Goal: Transaction & Acquisition: Book appointment/travel/reservation

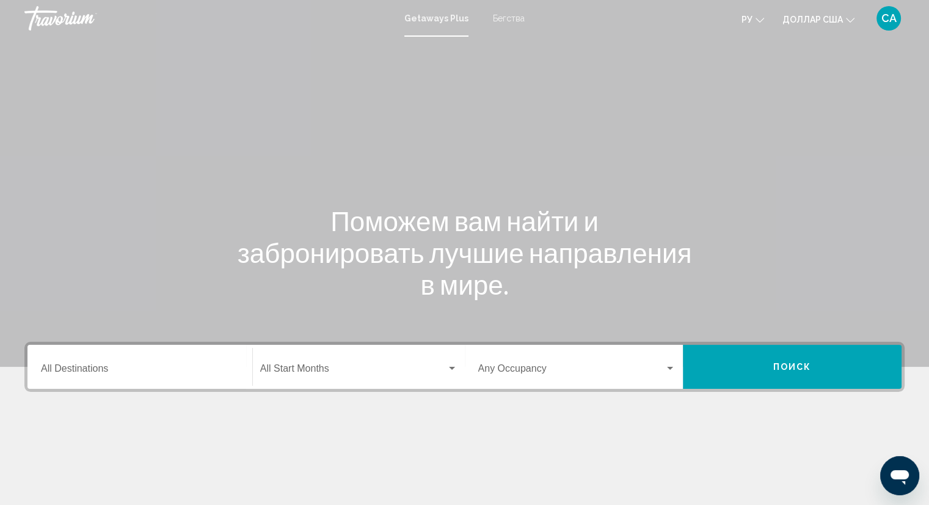
click at [513, 21] on font "Бегства" at bounding box center [509, 18] width 32 height 10
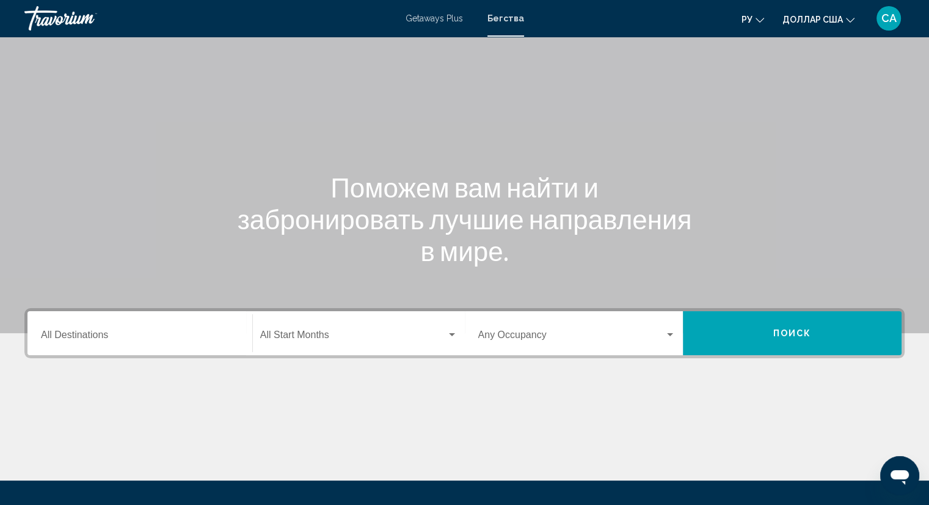
scroll to position [61, 0]
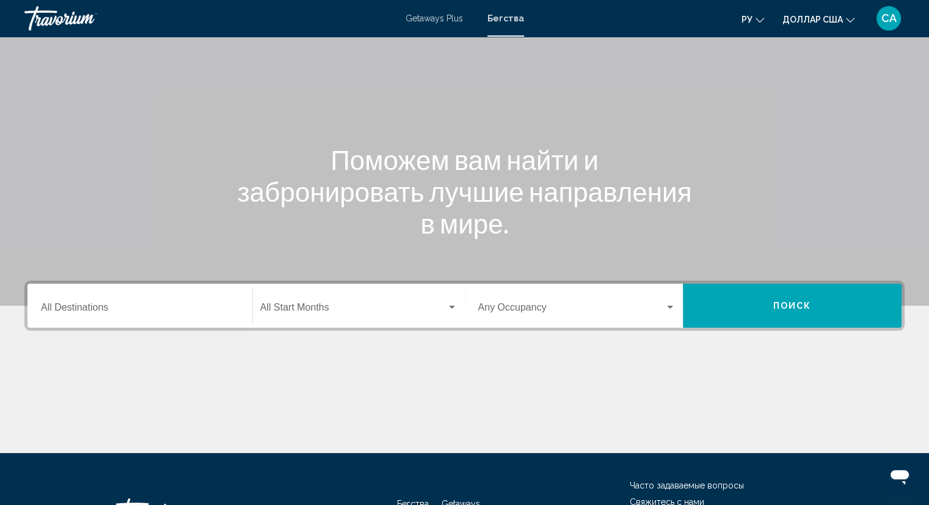
click at [221, 315] on div "Destination All Destinations" at bounding box center [140, 306] width 198 height 38
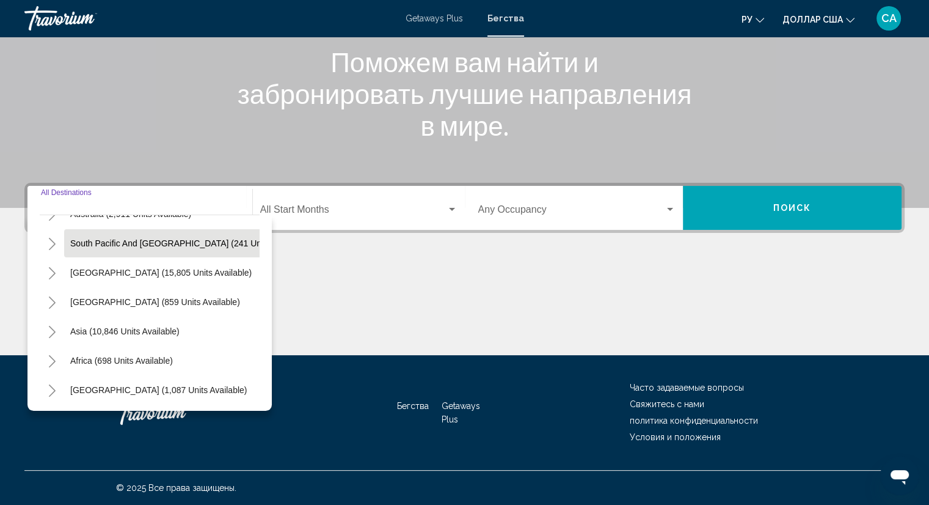
scroll to position [207, 0]
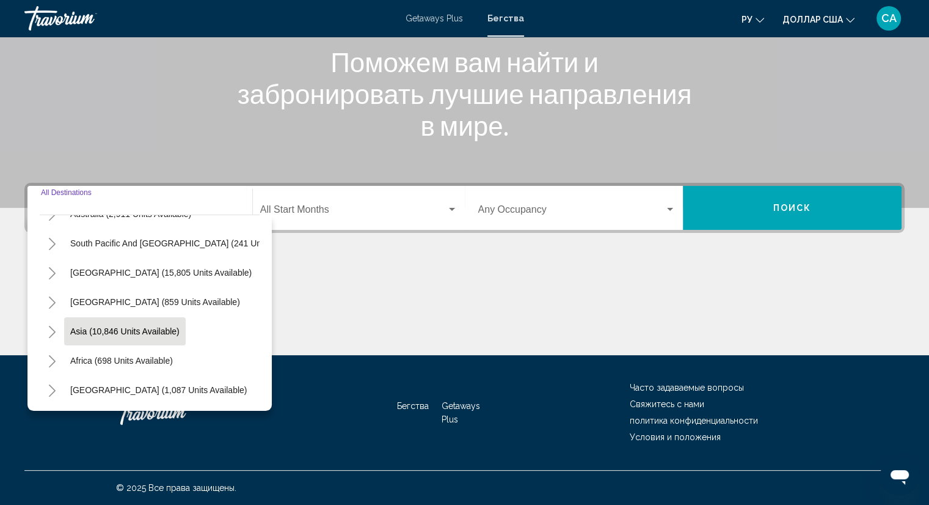
click at [170, 326] on span "Asia (10,846 units available)" at bounding box center [124, 331] width 109 height 10
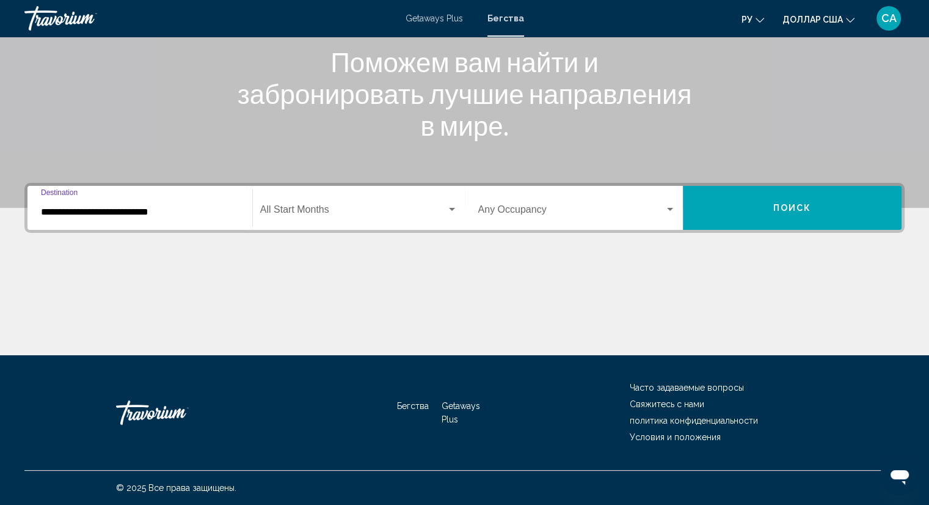
click at [185, 214] on input "**********" at bounding box center [140, 212] width 198 height 11
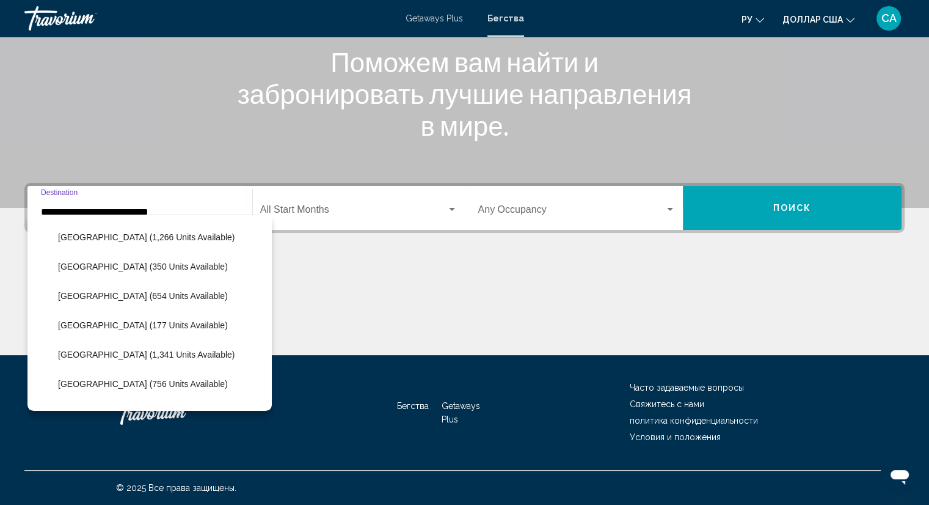
scroll to position [468, 0]
click at [164, 352] on span "[GEOGRAPHIC_DATA] (756 units available)" at bounding box center [143, 354] width 170 height 10
type input "**********"
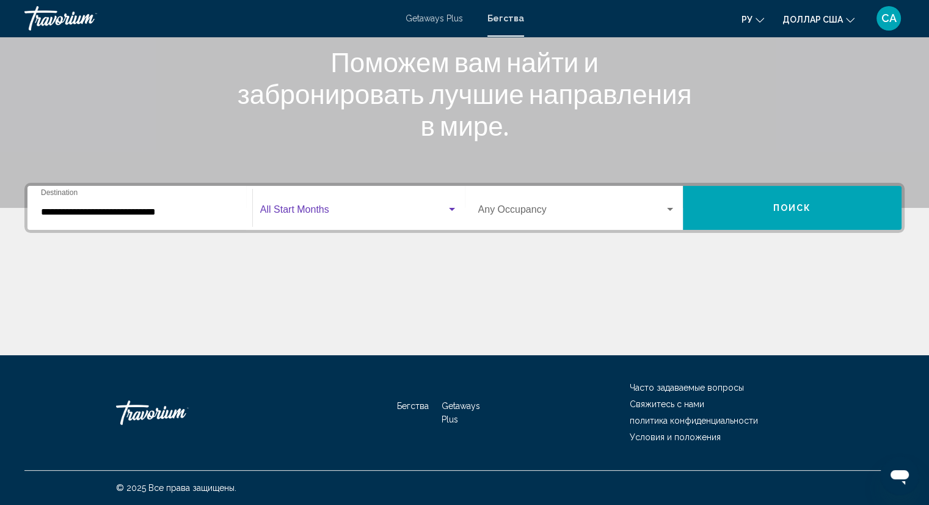
click at [451, 208] on div "Search widget" at bounding box center [452, 209] width 6 height 3
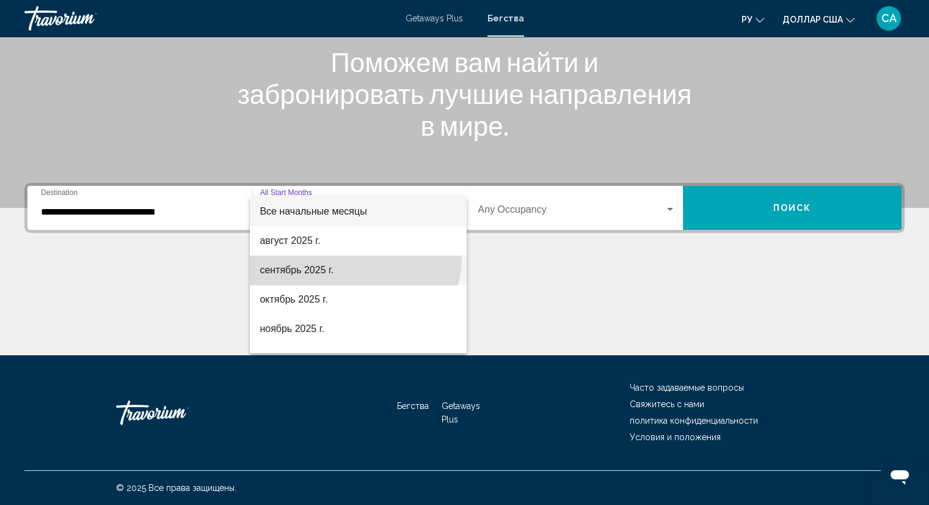
click at [354, 258] on span "сентябрь 2025 г." at bounding box center [358, 269] width 197 height 29
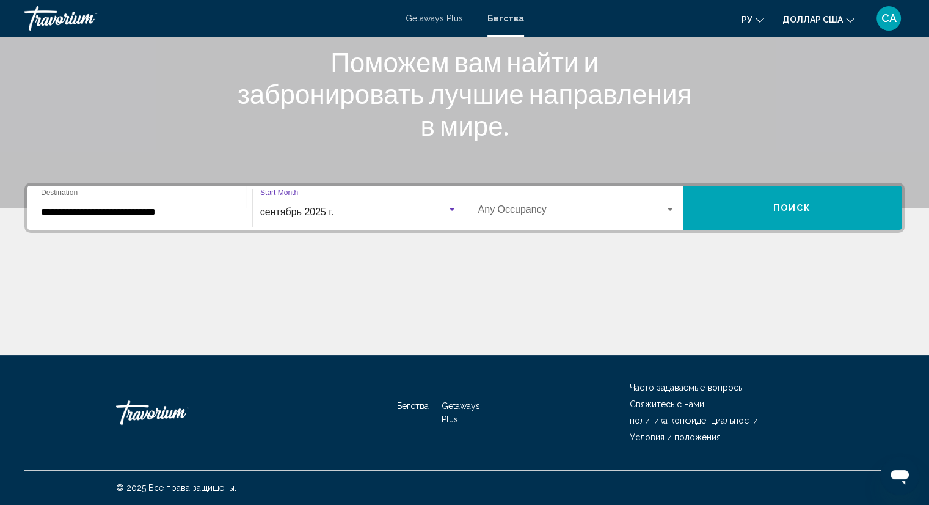
click at [670, 210] on div "Search widget" at bounding box center [670, 209] width 6 height 3
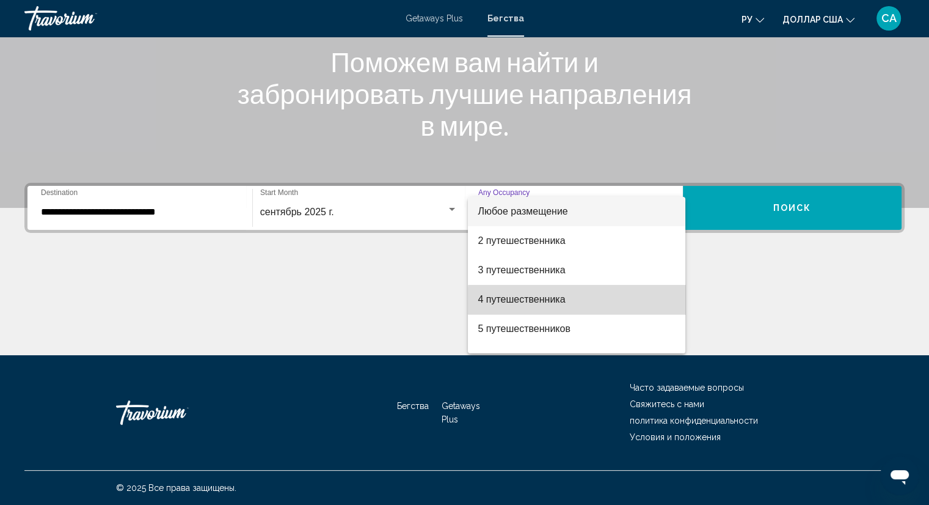
click at [603, 301] on span "4 путешественника" at bounding box center [577, 299] width 198 height 29
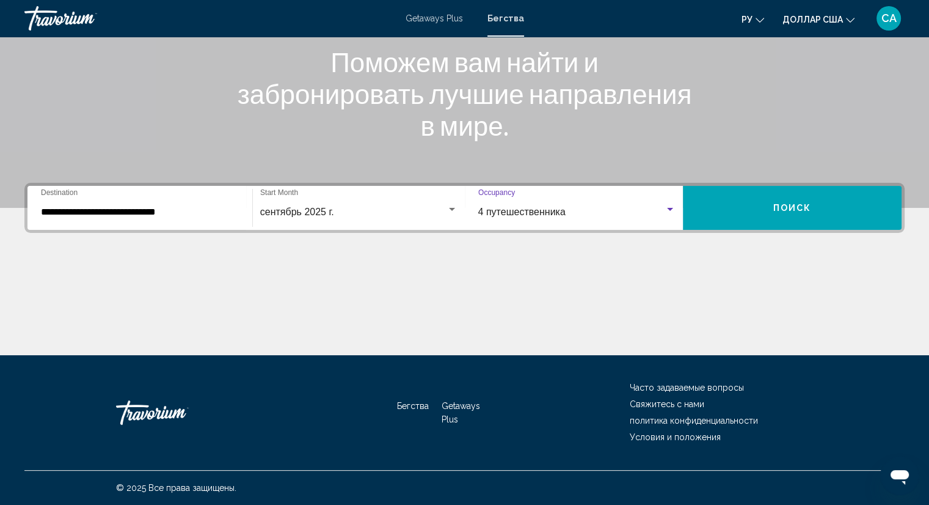
click at [799, 206] on span "Поиск" at bounding box center [793, 208] width 38 height 10
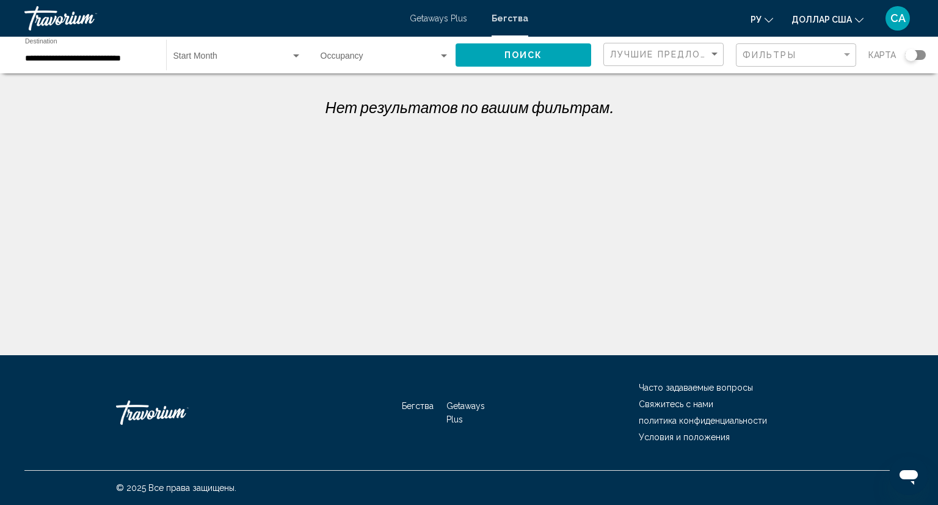
click at [144, 64] on div "**********" at bounding box center [89, 55] width 129 height 34
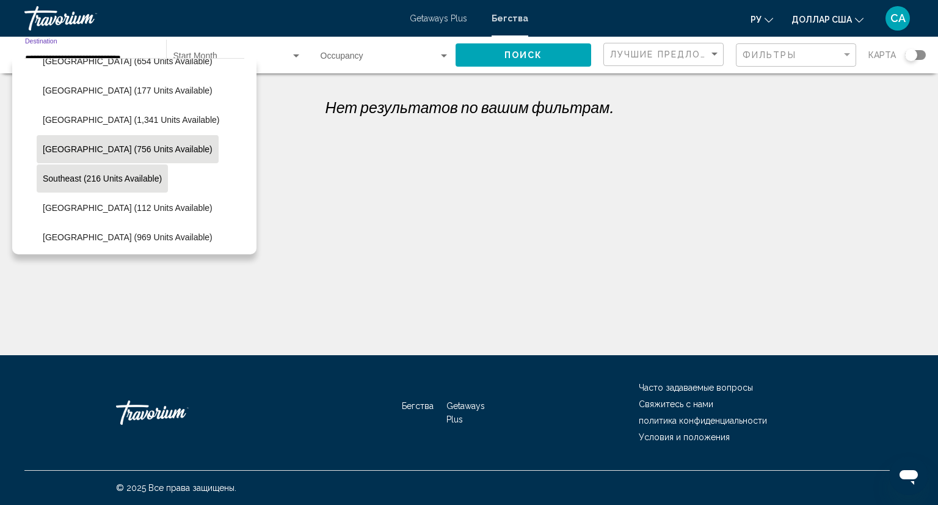
scroll to position [578, 0]
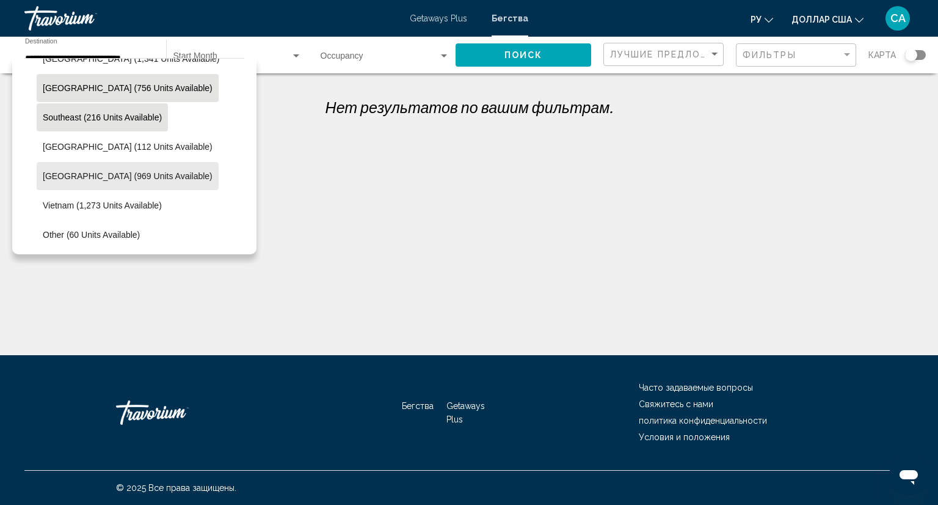
click at [159, 177] on button "[GEOGRAPHIC_DATA] (969 units available)" at bounding box center [128, 176] width 182 height 28
type input "**********"
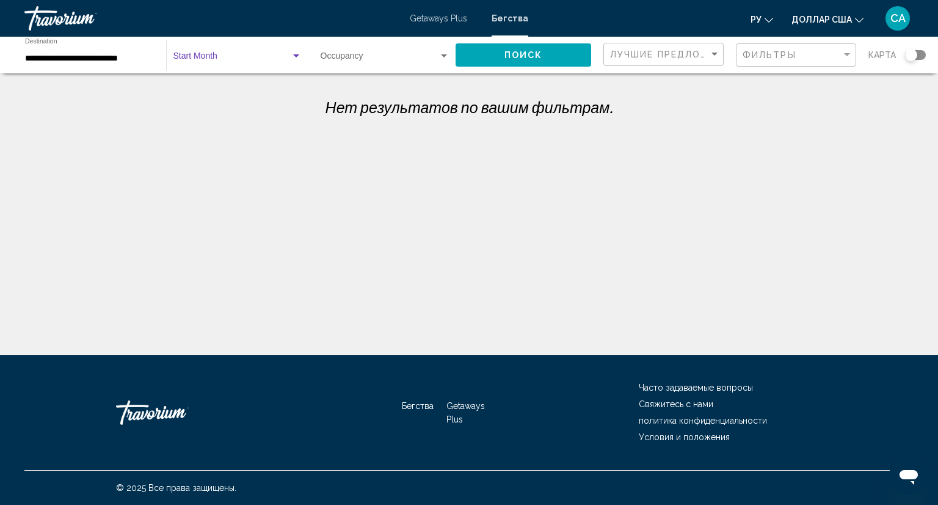
click at [298, 53] on div "Search widget" at bounding box center [296, 56] width 11 height 10
click at [290, 62] on span "Все начальные месяцы" at bounding box center [238, 59] width 129 height 26
click at [444, 56] on div "Search widget" at bounding box center [444, 55] width 6 height 3
click at [513, 56] on div at bounding box center [469, 252] width 938 height 505
click at [131, 52] on div "**********" at bounding box center [89, 55] width 129 height 34
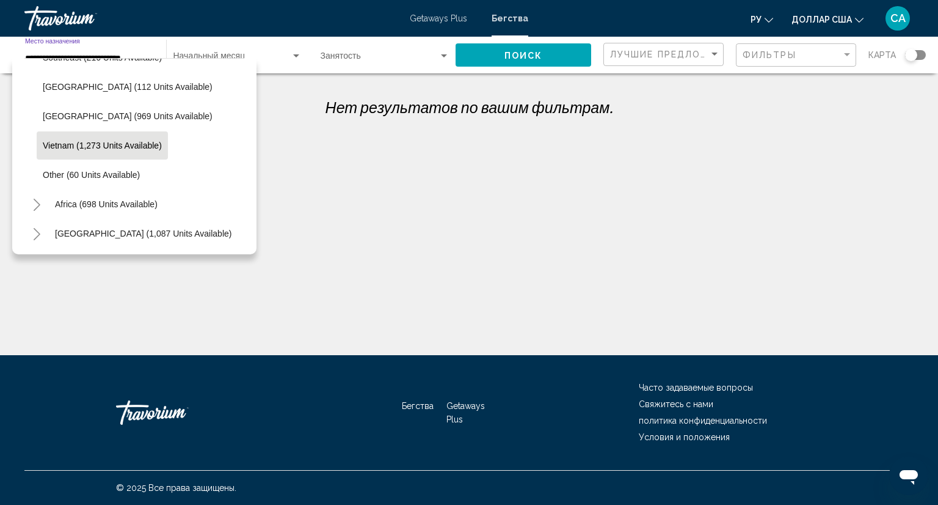
scroll to position [647, 0]
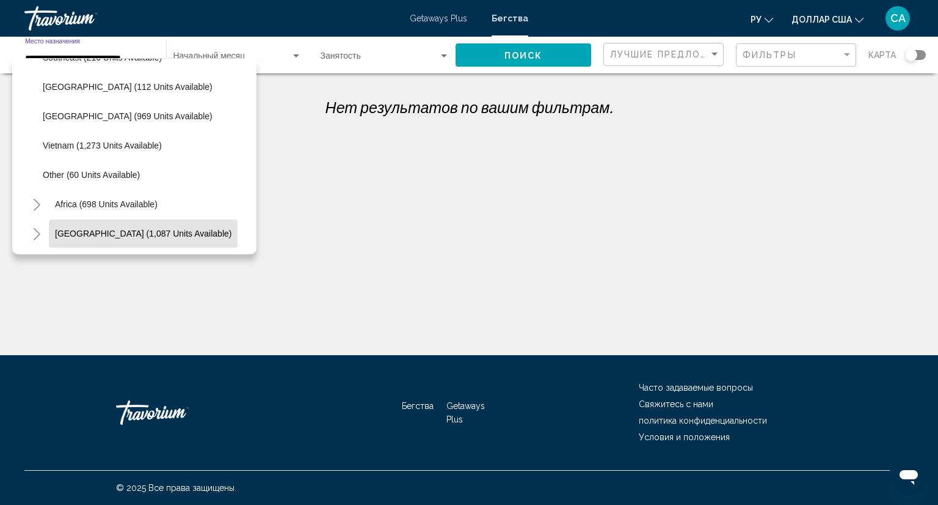
click at [159, 229] on span "[GEOGRAPHIC_DATA] (1,087 units available)" at bounding box center [143, 234] width 177 height 10
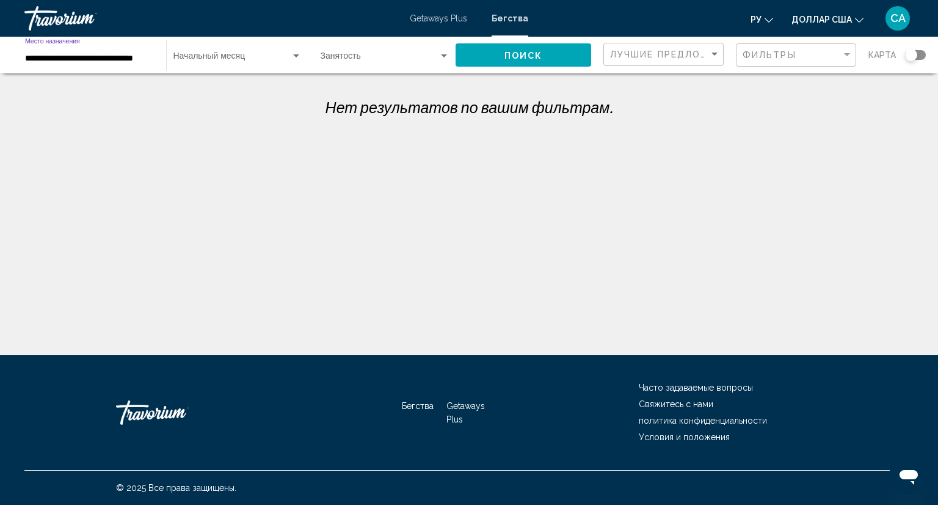
click at [122, 60] on input "**********" at bounding box center [89, 59] width 129 height 10
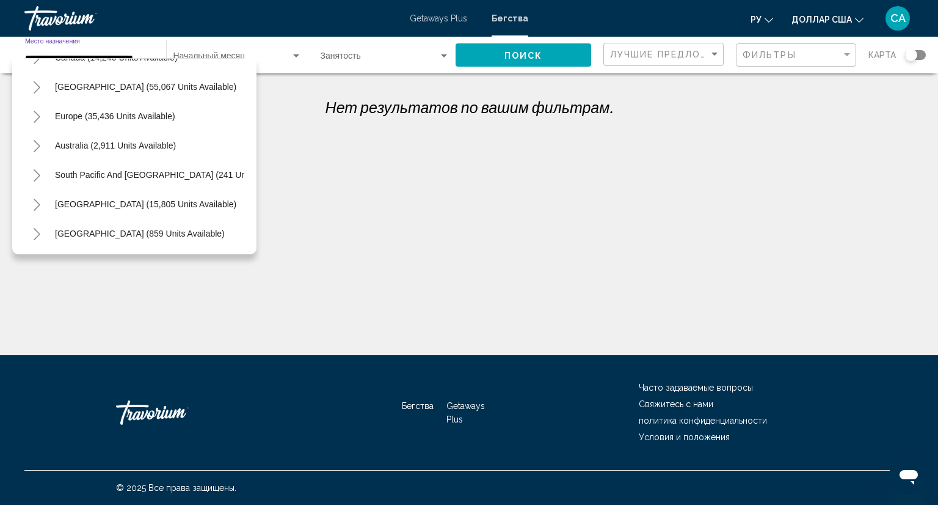
scroll to position [92, 0]
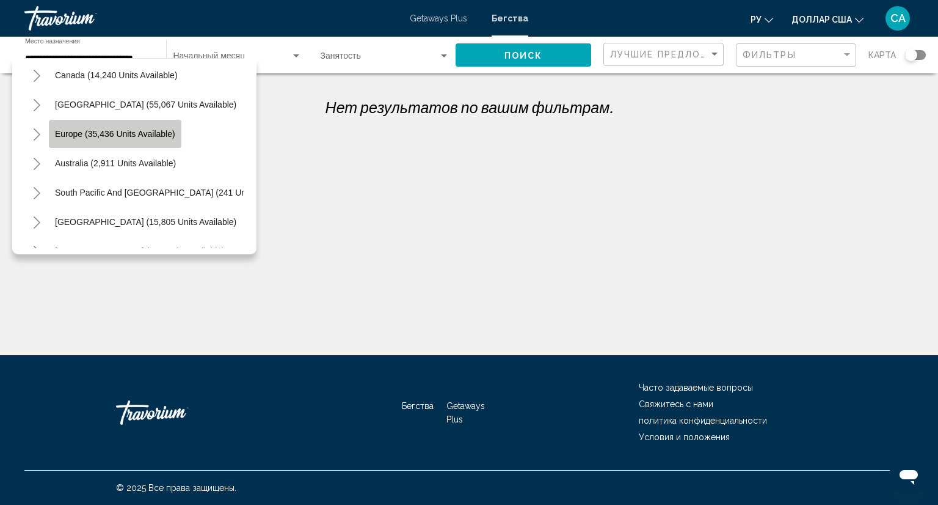
click at [151, 133] on span "Europe (35,436 units available)" at bounding box center [115, 134] width 120 height 10
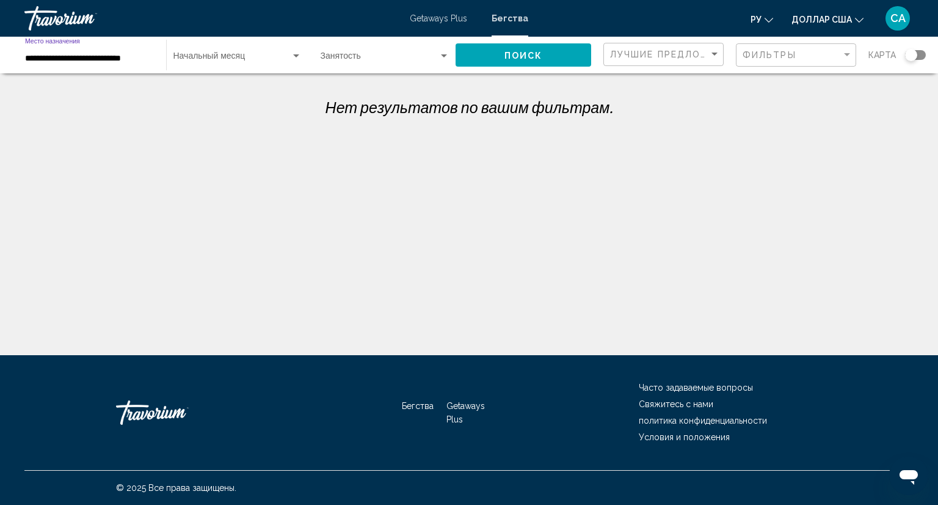
click at [72, 54] on input "**********" at bounding box center [89, 59] width 129 height 10
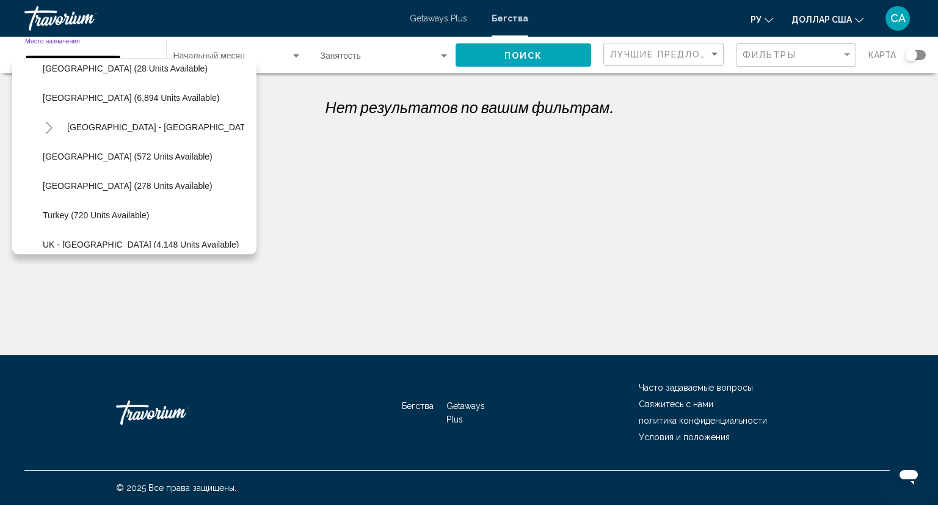
scroll to position [688, 0]
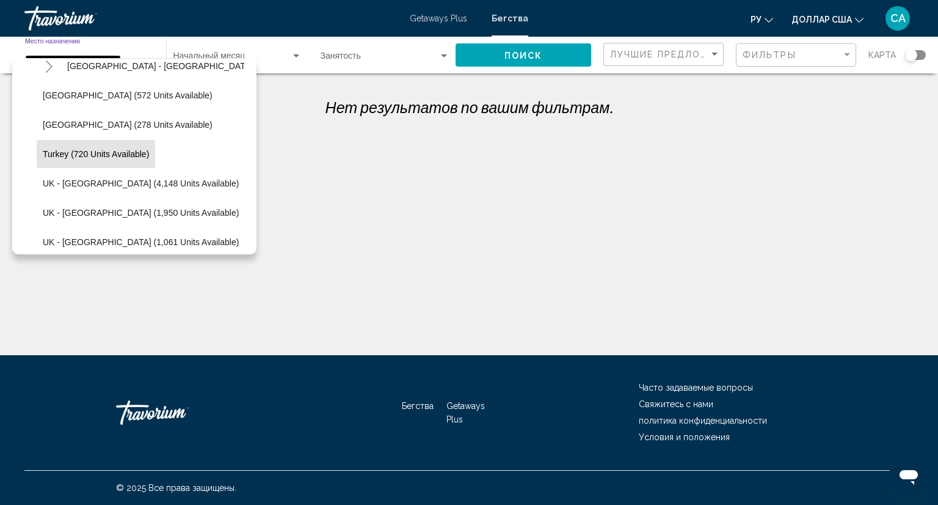
click at [134, 153] on span "Turkey (720 units available)" at bounding box center [96, 154] width 106 height 10
type input "**********"
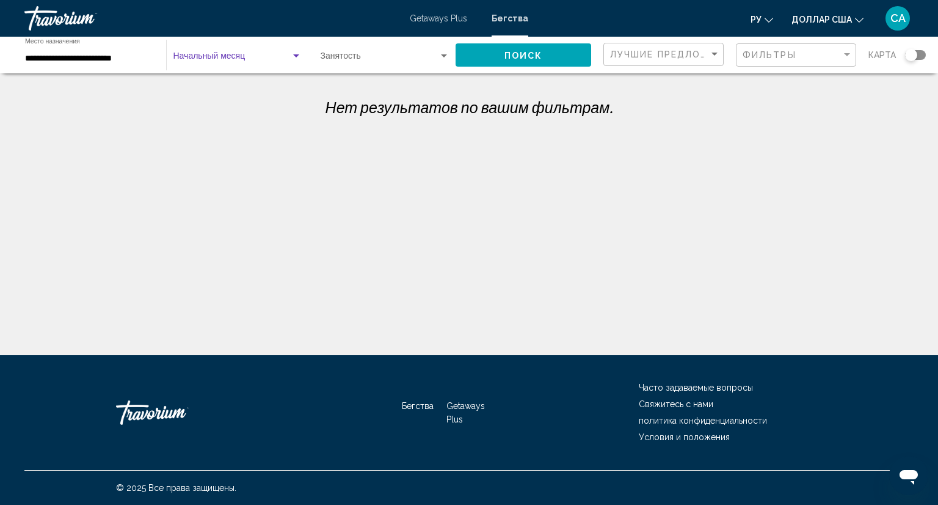
click at [298, 56] on div "Виджет поиска" at bounding box center [296, 55] width 6 height 3
click at [298, 56] on span "Все начальные месяцы" at bounding box center [238, 59] width 129 height 26
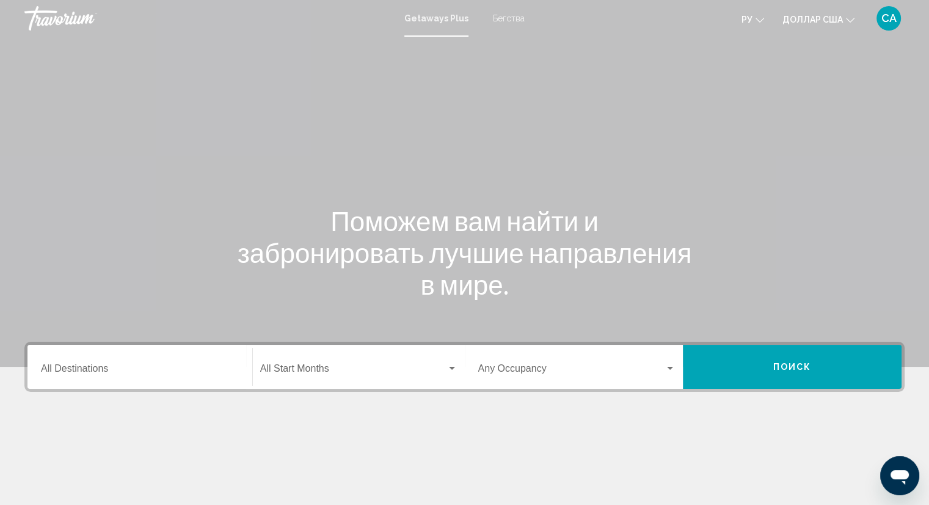
click at [499, 18] on font "Бегства" at bounding box center [509, 18] width 32 height 10
click at [135, 372] on input "Destination All Destinations" at bounding box center [140, 370] width 198 height 11
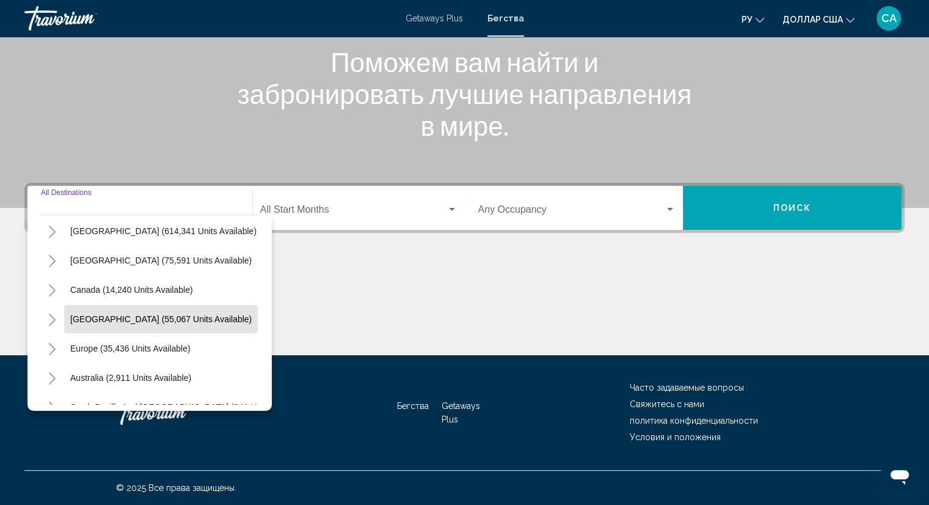
scroll to position [61, 0]
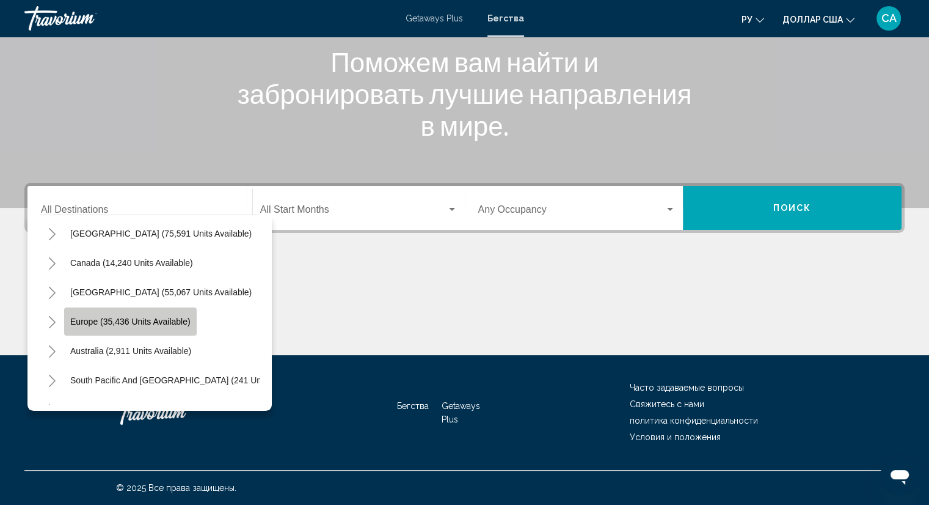
click at [149, 323] on span "Europe (35,436 units available)" at bounding box center [130, 321] width 120 height 10
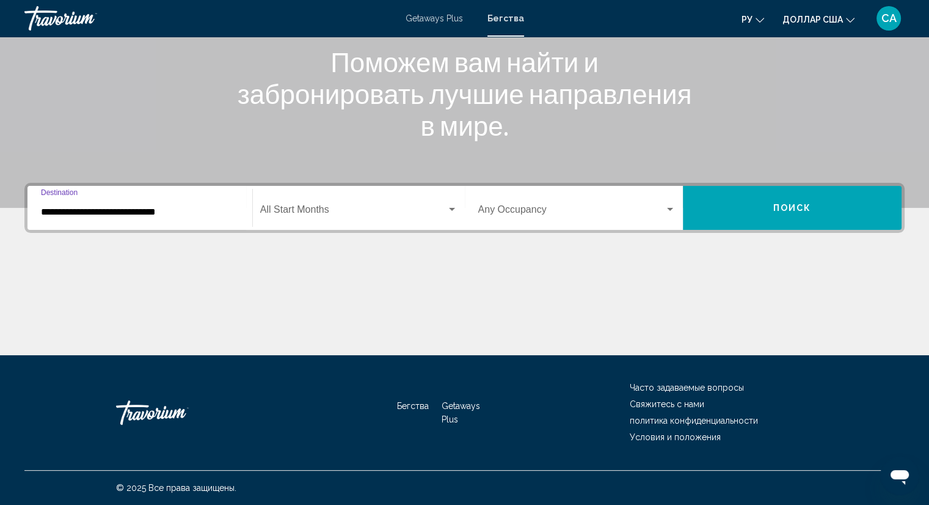
click at [159, 211] on input "**********" at bounding box center [140, 212] width 198 height 11
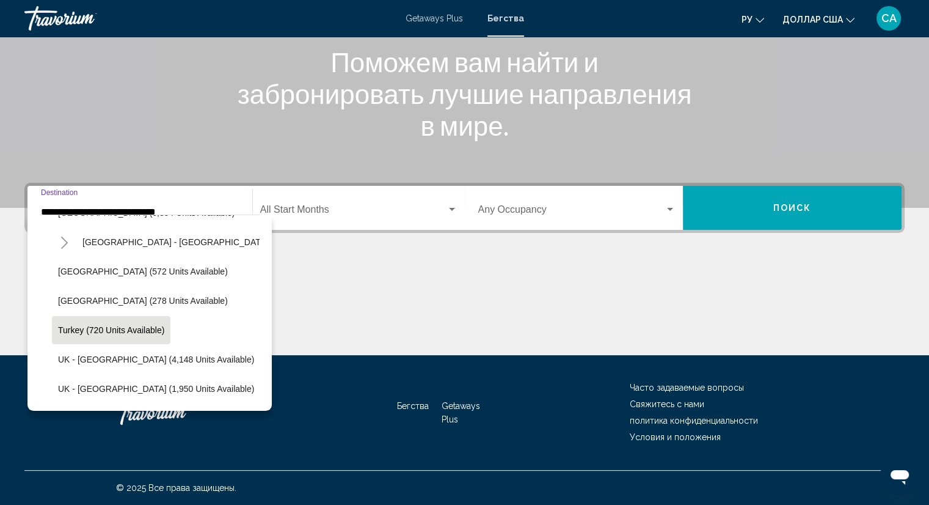
scroll to position [688, 0]
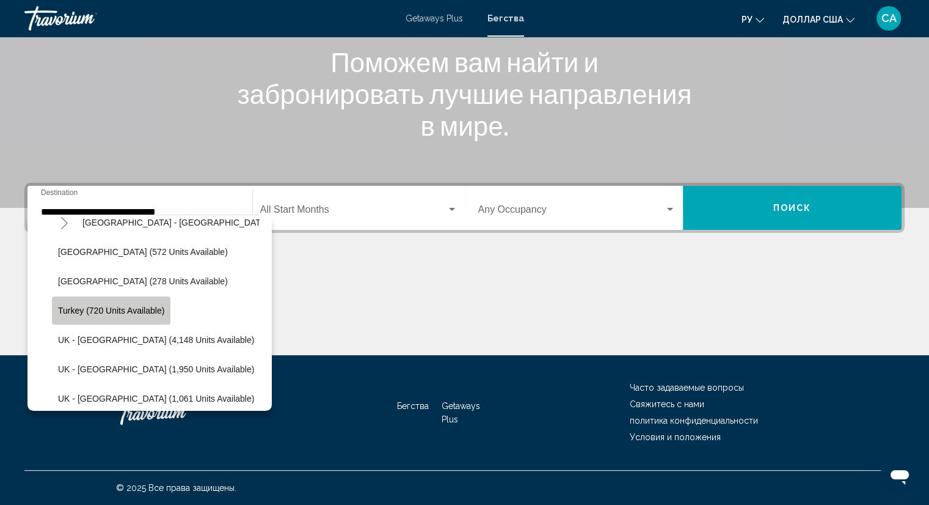
click at [166, 314] on button "Turkey (720 units available)" at bounding box center [111, 310] width 119 height 28
type input "**********"
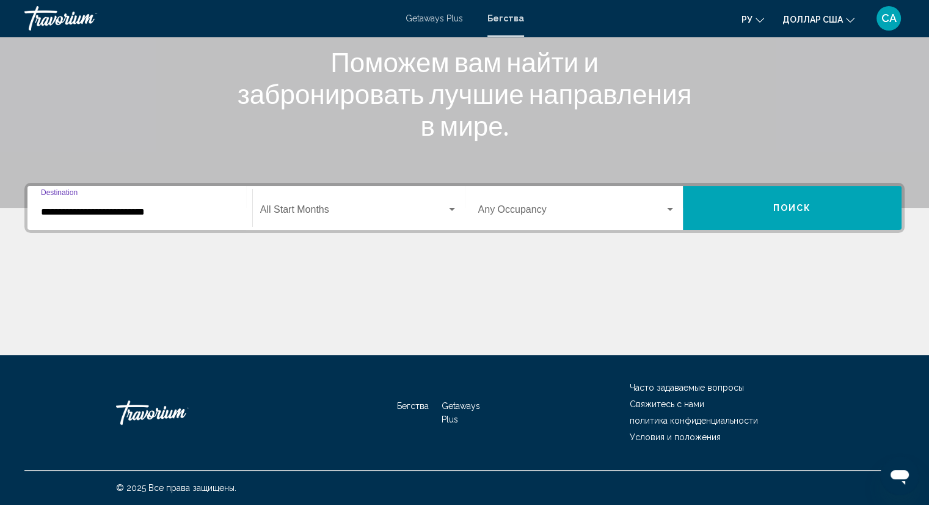
click at [450, 207] on div "Search widget" at bounding box center [452, 210] width 11 height 10
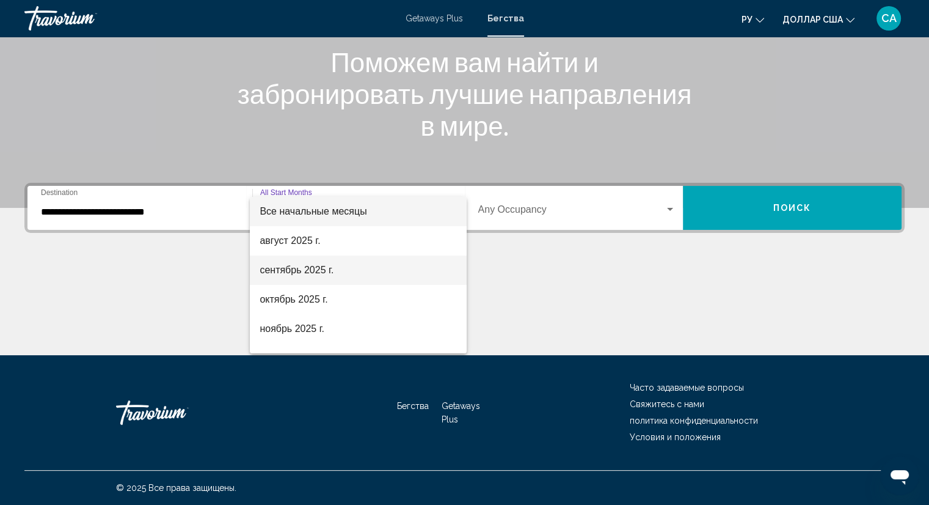
click at [402, 272] on span "сентябрь 2025 г." at bounding box center [358, 269] width 197 height 29
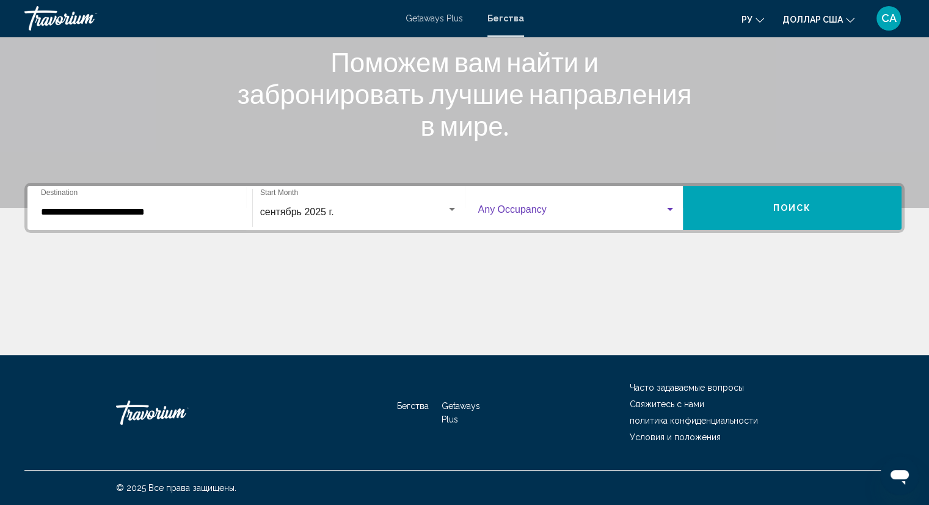
click at [674, 210] on div "Search widget" at bounding box center [670, 210] width 11 height 10
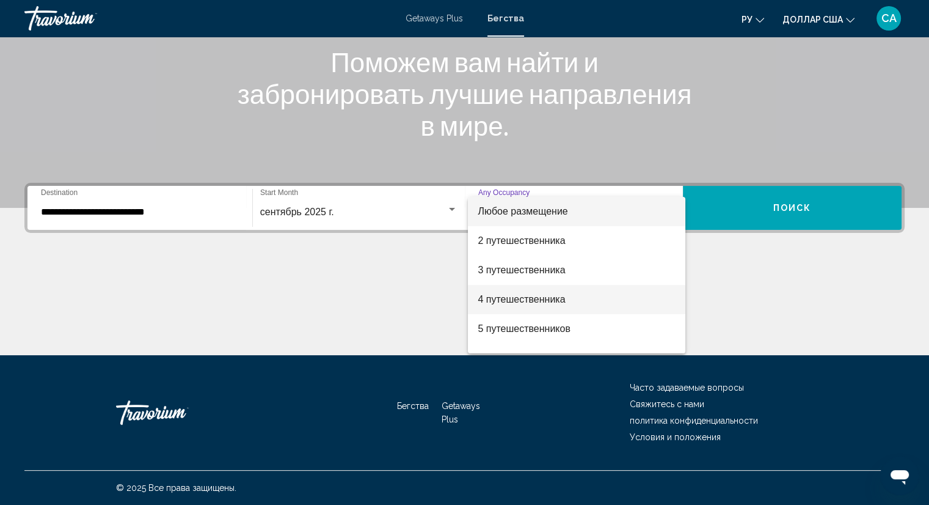
click at [617, 305] on span "4 путешественника" at bounding box center [577, 299] width 198 height 29
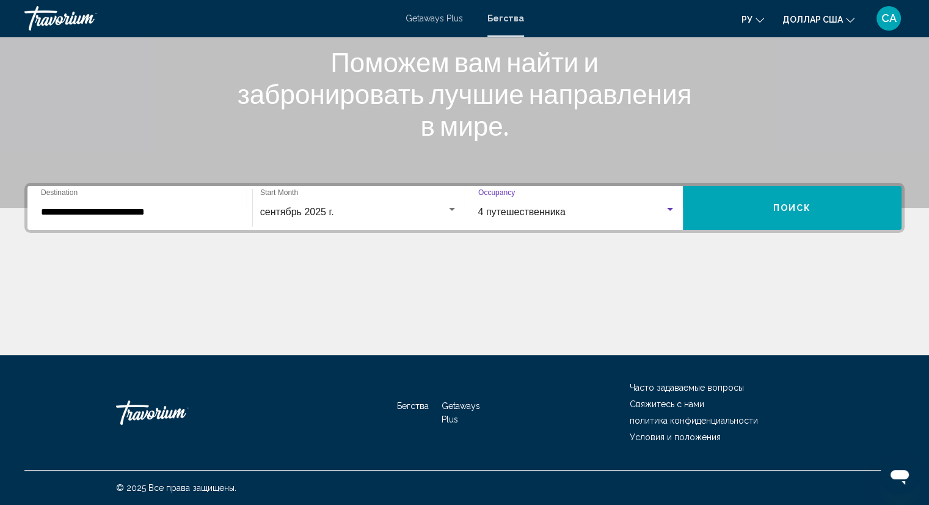
click at [779, 207] on span "Поиск" at bounding box center [793, 208] width 38 height 10
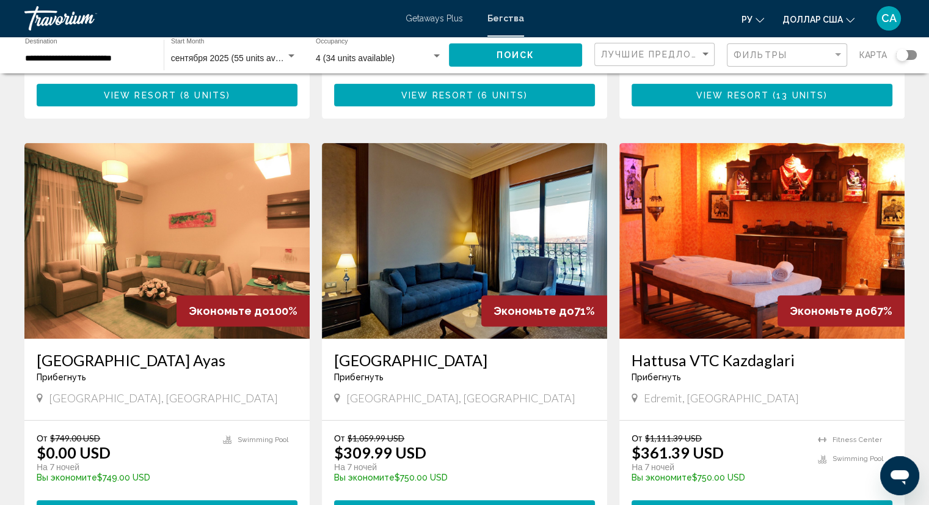
scroll to position [489, 0]
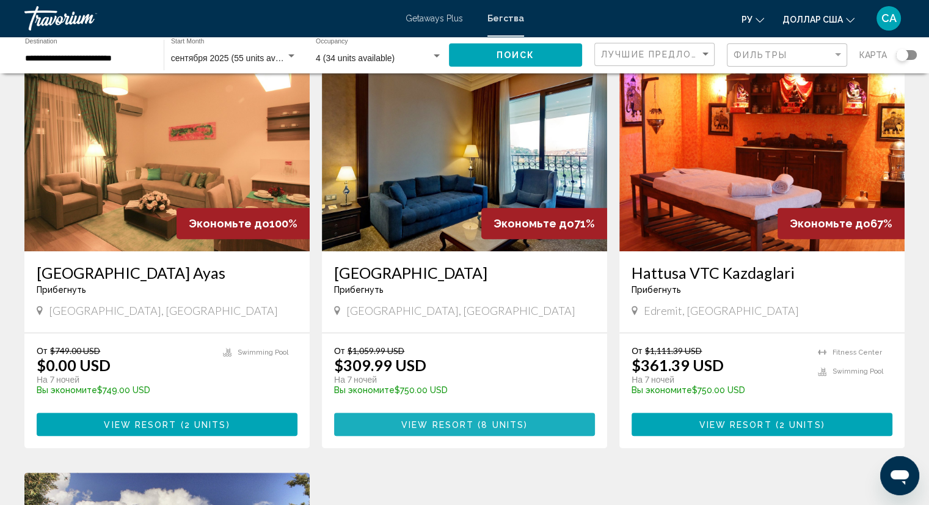
click at [521, 420] on span "8 units" at bounding box center [502, 425] width 43 height 10
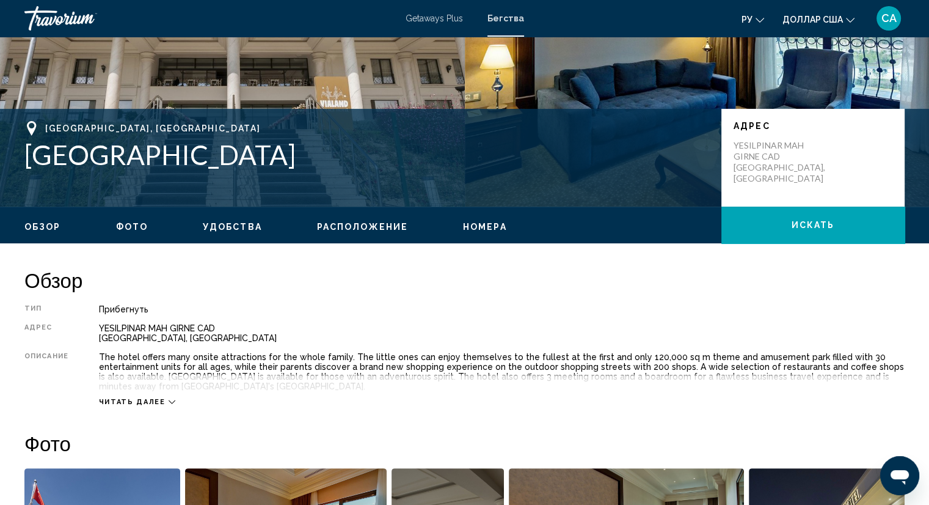
scroll to position [244, 0]
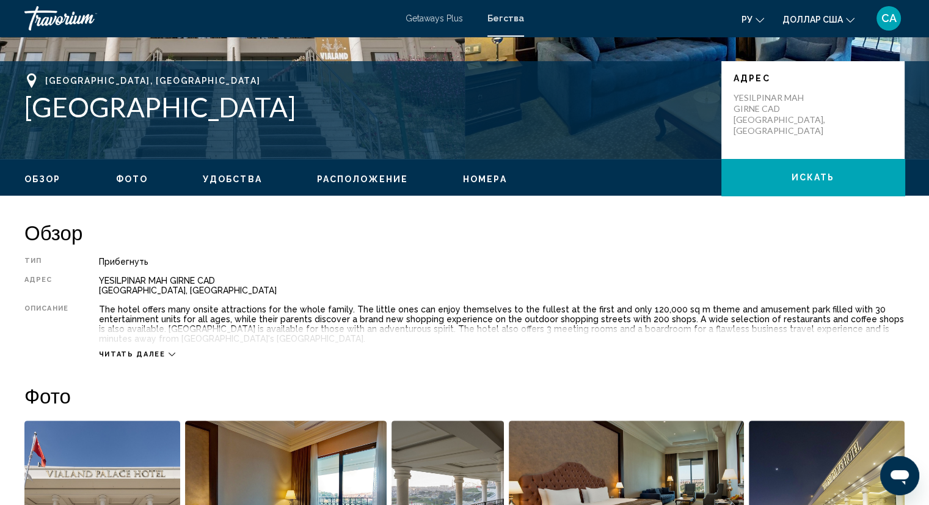
click at [127, 178] on span "Фото" at bounding box center [132, 179] width 32 height 10
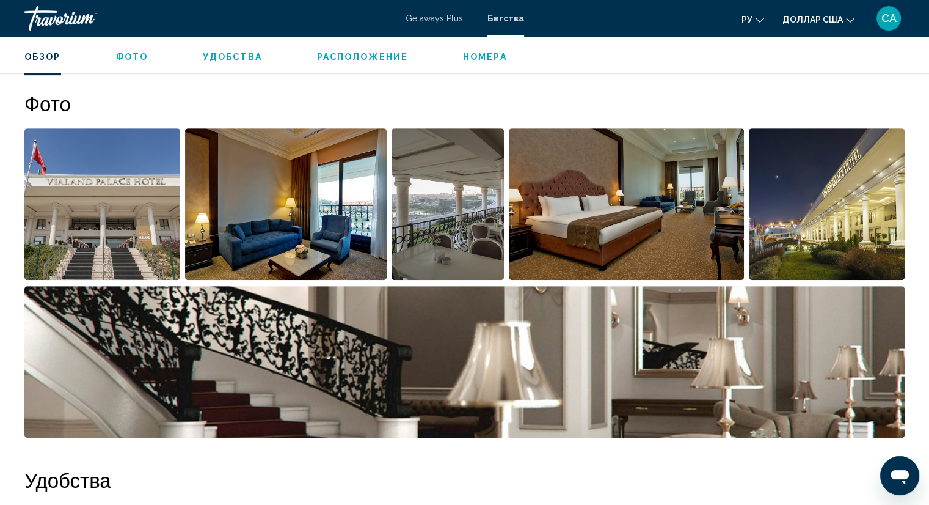
scroll to position [554, 0]
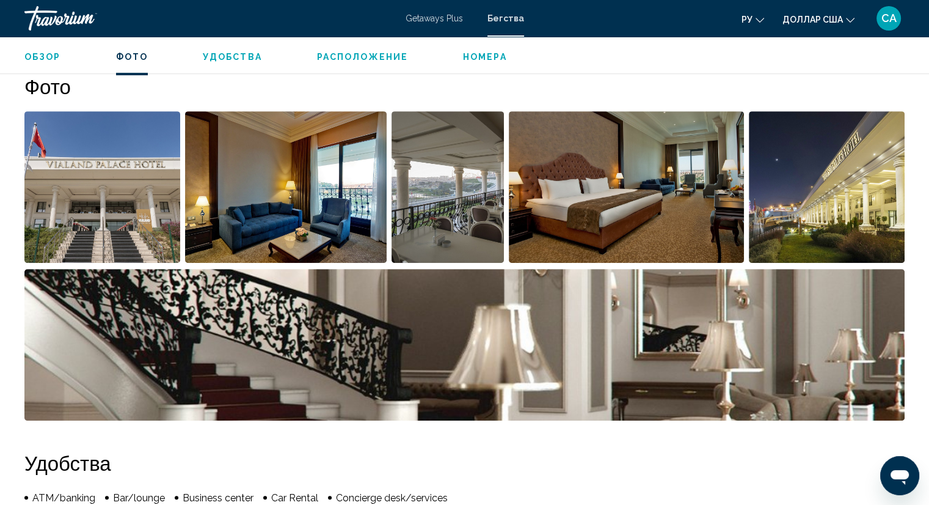
click at [272, 211] on img "Open full-screen image slider" at bounding box center [286, 187] width 202 height 152
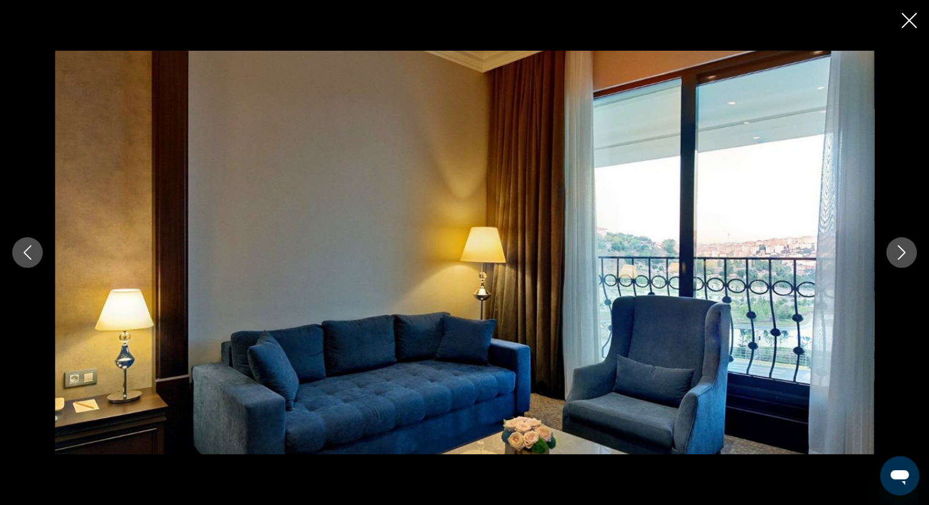
click at [907, 252] on icon "Next image" at bounding box center [901, 252] width 15 height 15
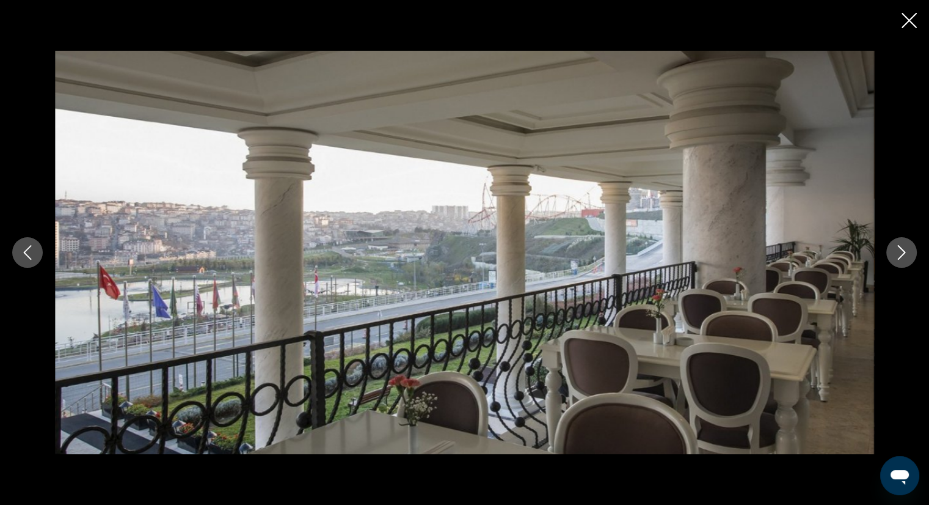
click at [907, 252] on icon "Next image" at bounding box center [901, 252] width 15 height 15
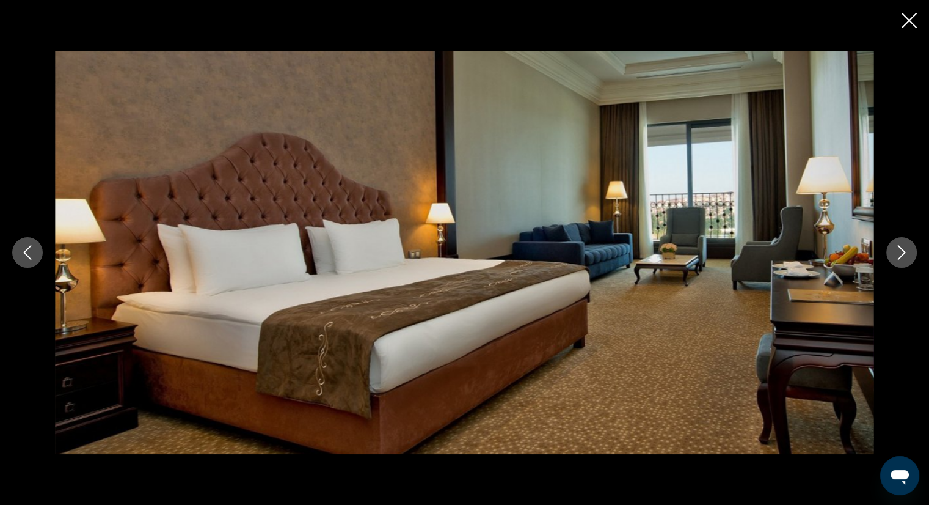
click at [907, 252] on icon "Next image" at bounding box center [901, 252] width 15 height 15
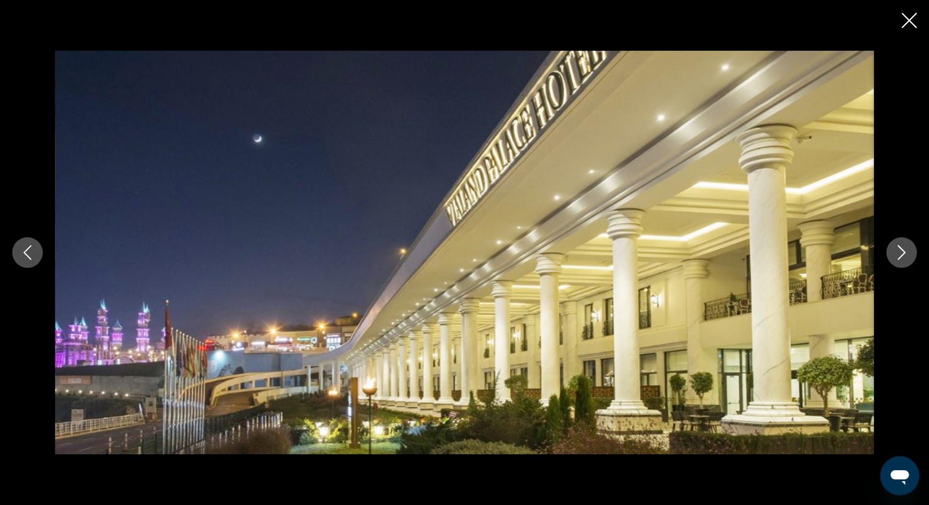
click at [907, 252] on icon "Next image" at bounding box center [901, 252] width 15 height 15
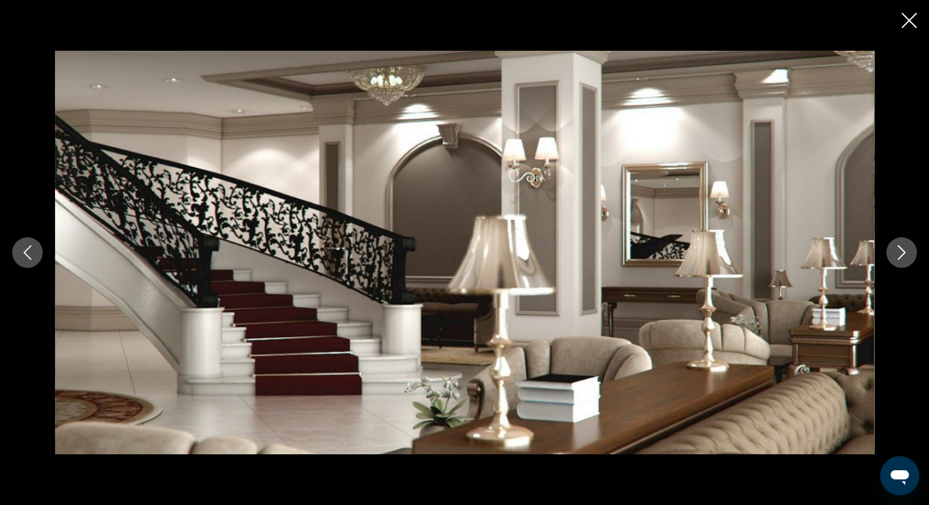
click at [907, 252] on icon "Next image" at bounding box center [901, 252] width 15 height 15
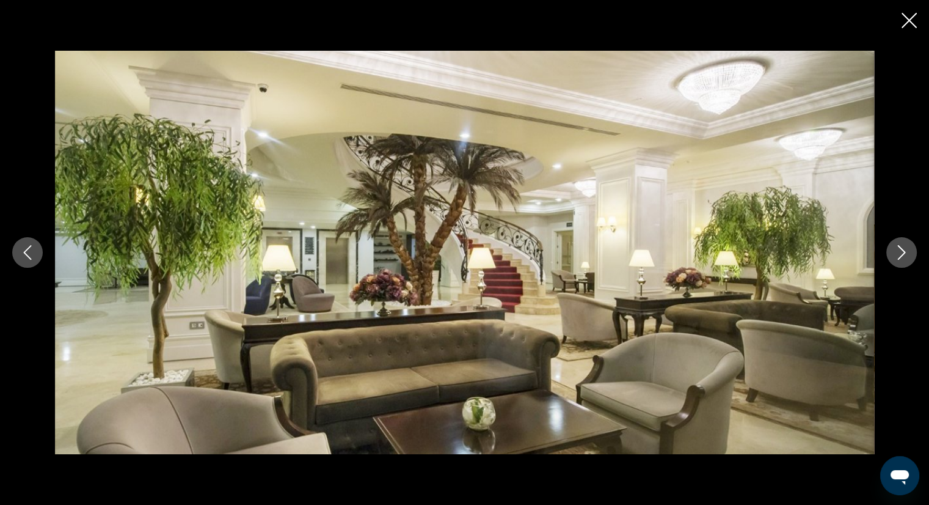
click at [907, 252] on icon "Next image" at bounding box center [901, 252] width 15 height 15
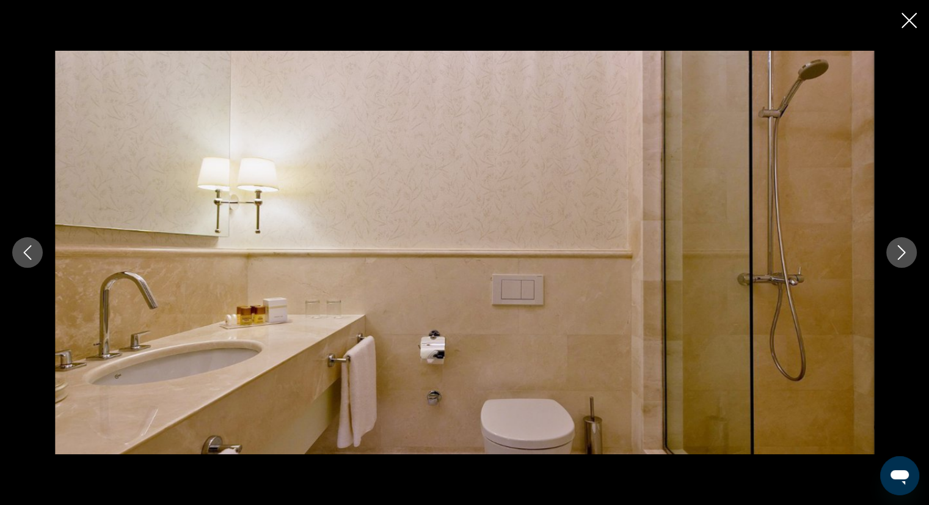
click at [907, 252] on icon "Next image" at bounding box center [901, 252] width 15 height 15
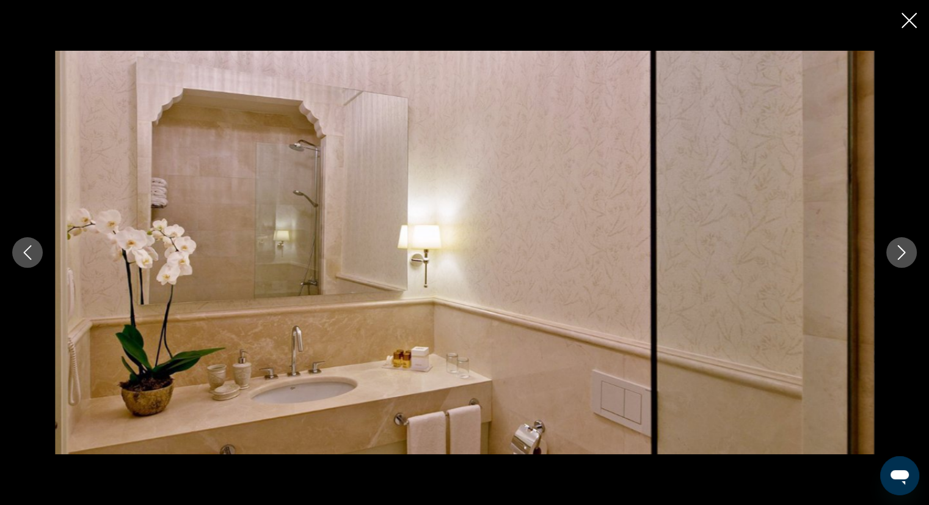
click at [907, 252] on icon "Next image" at bounding box center [901, 252] width 15 height 15
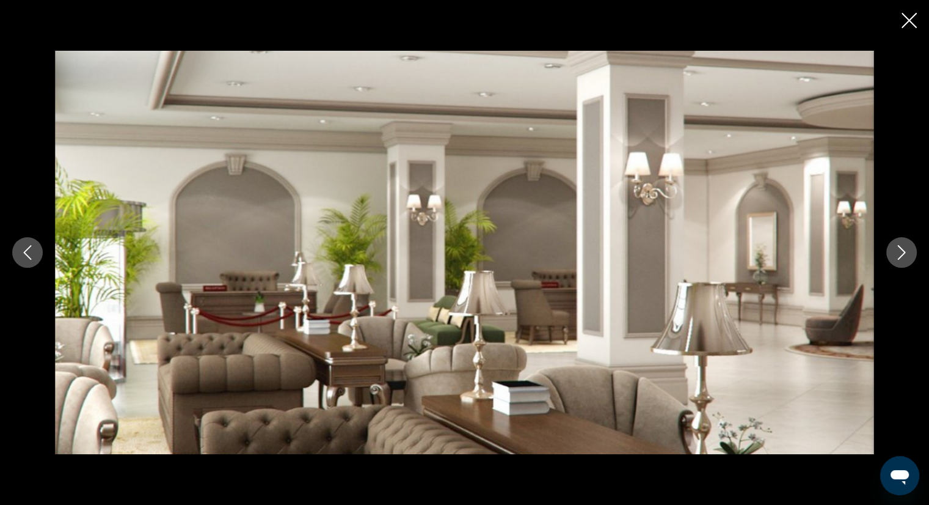
click at [907, 252] on icon "Next image" at bounding box center [901, 252] width 15 height 15
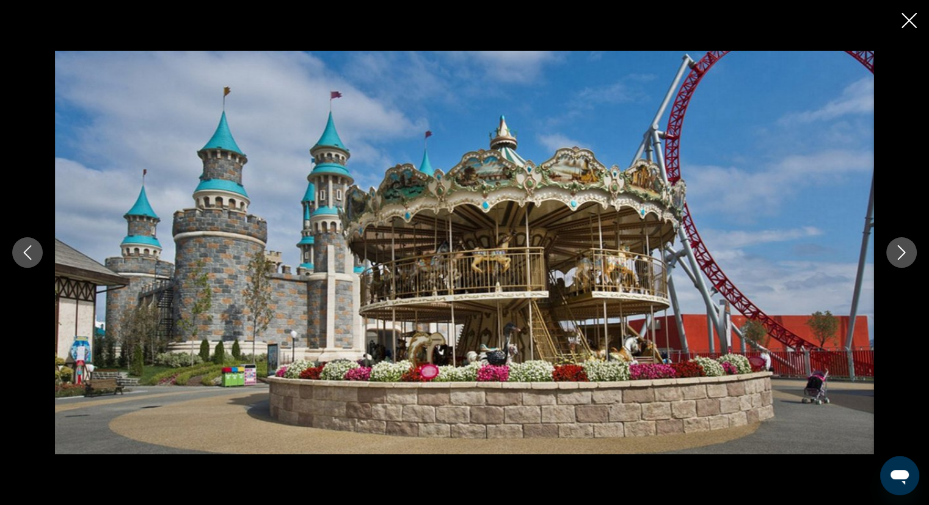
click at [907, 252] on icon "Next image" at bounding box center [901, 252] width 15 height 15
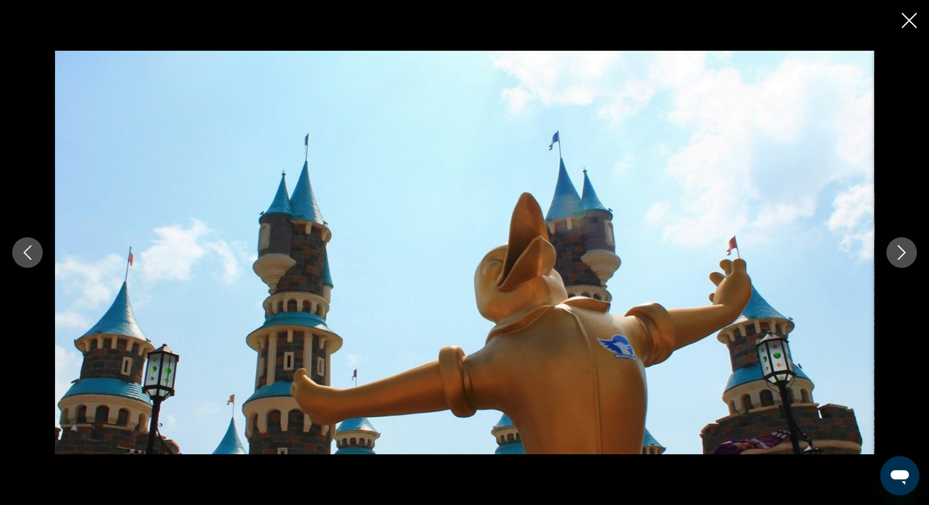
click at [907, 252] on icon "Next image" at bounding box center [901, 252] width 15 height 15
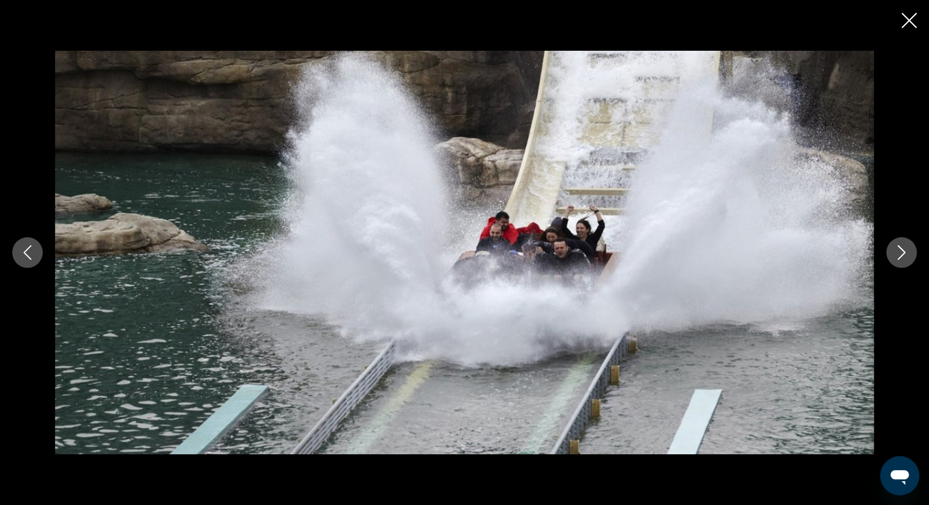
click at [907, 252] on icon "Next image" at bounding box center [901, 252] width 15 height 15
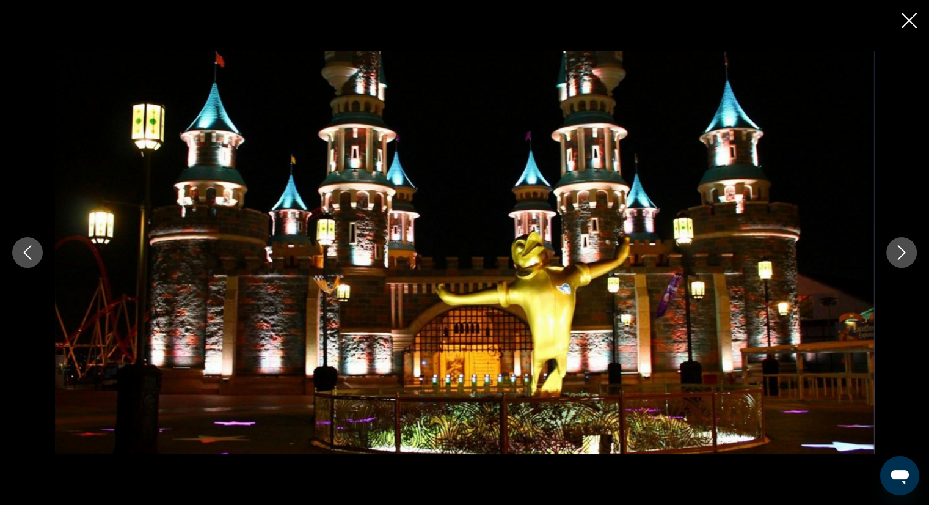
click at [907, 252] on icon "Next image" at bounding box center [901, 252] width 15 height 15
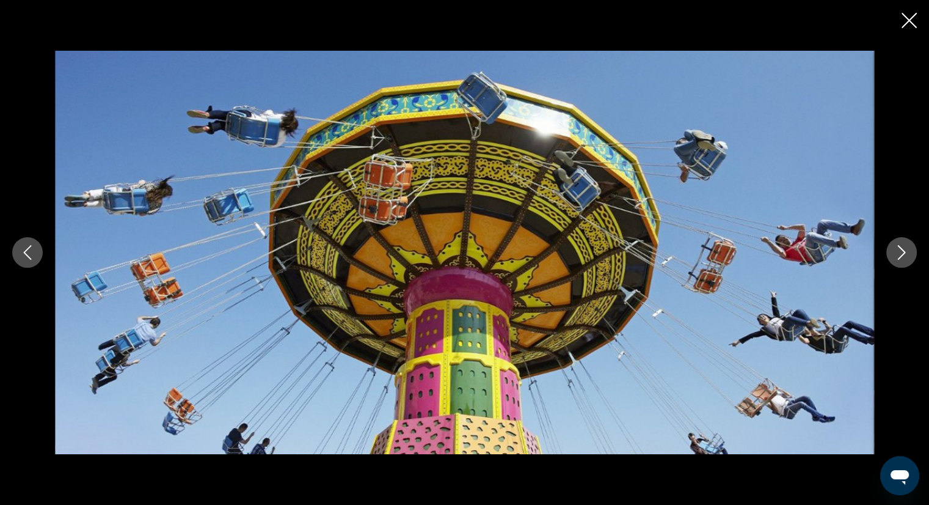
click at [907, 252] on icon "Next image" at bounding box center [901, 252] width 15 height 15
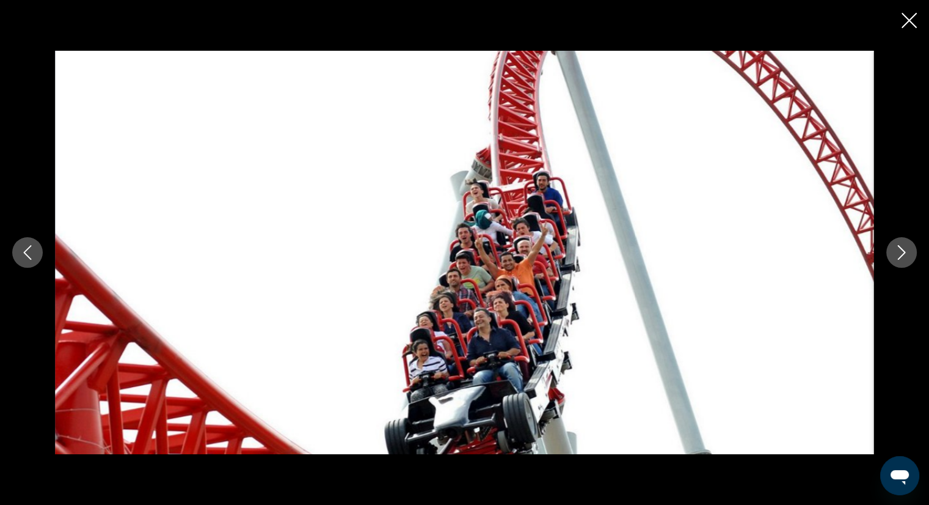
click at [907, 252] on icon "Next image" at bounding box center [901, 252] width 15 height 15
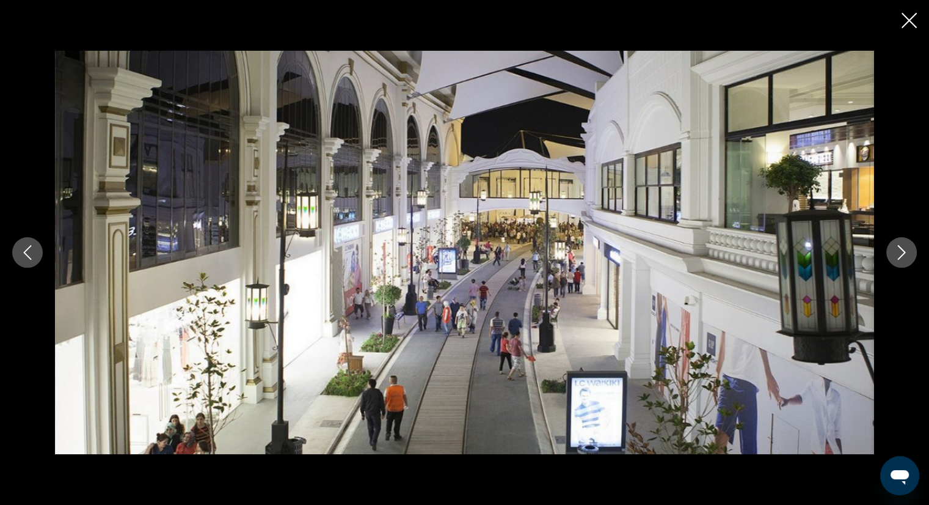
click at [907, 252] on icon "Next image" at bounding box center [901, 252] width 15 height 15
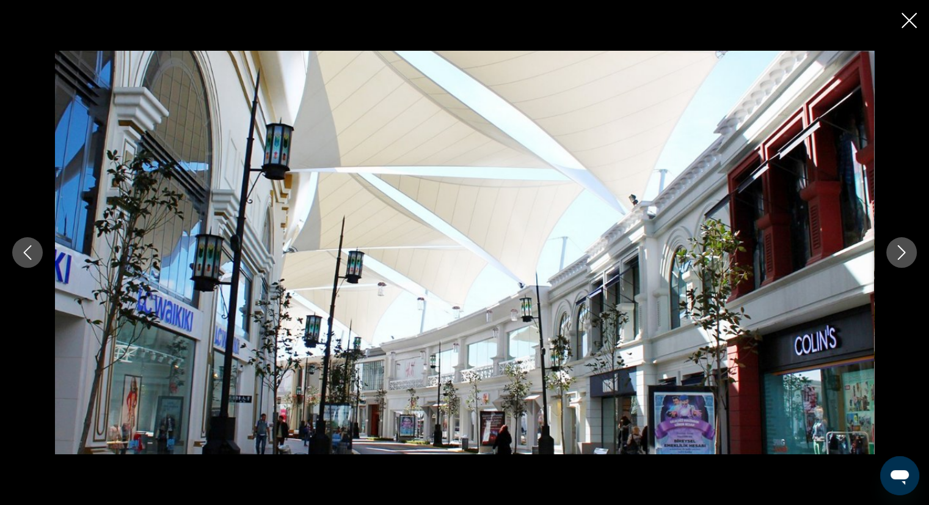
click at [907, 252] on icon "Next image" at bounding box center [901, 252] width 15 height 15
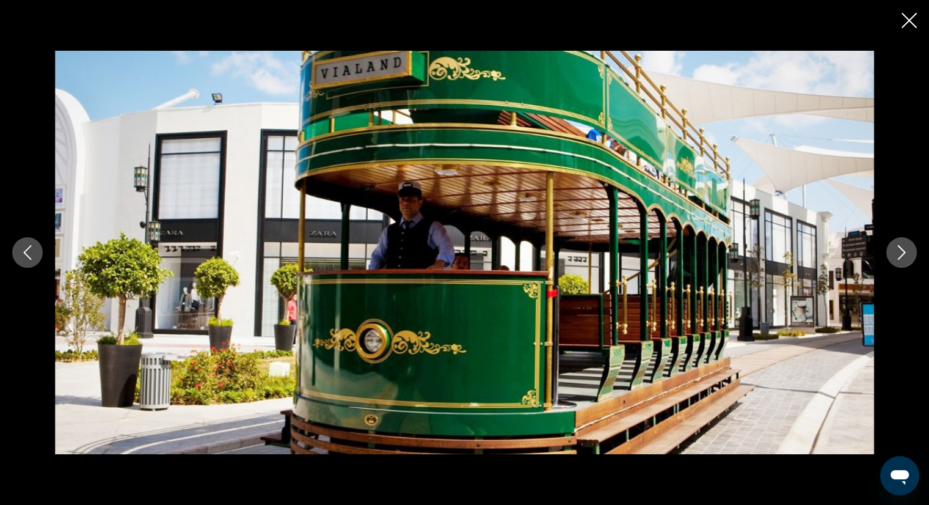
click at [907, 252] on icon "Next image" at bounding box center [901, 252] width 15 height 15
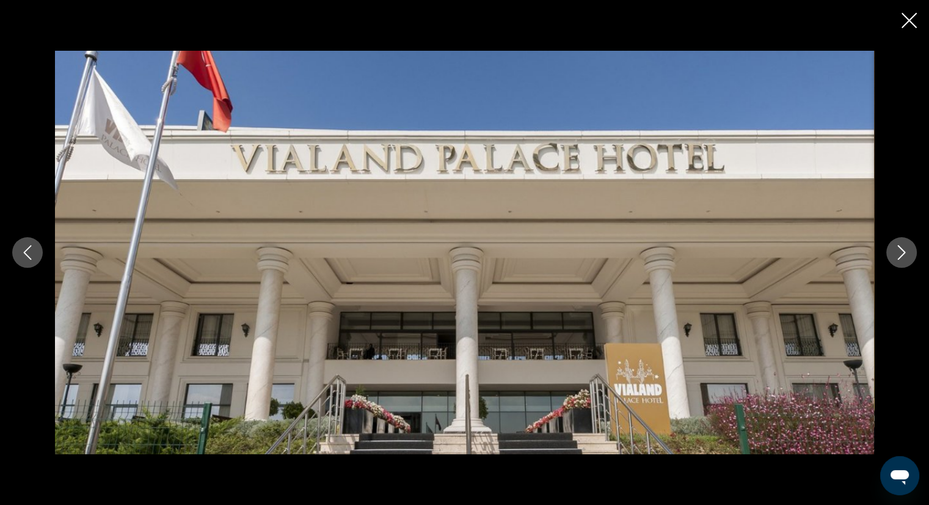
click at [910, 29] on button "Close slideshow" at bounding box center [909, 21] width 15 height 19
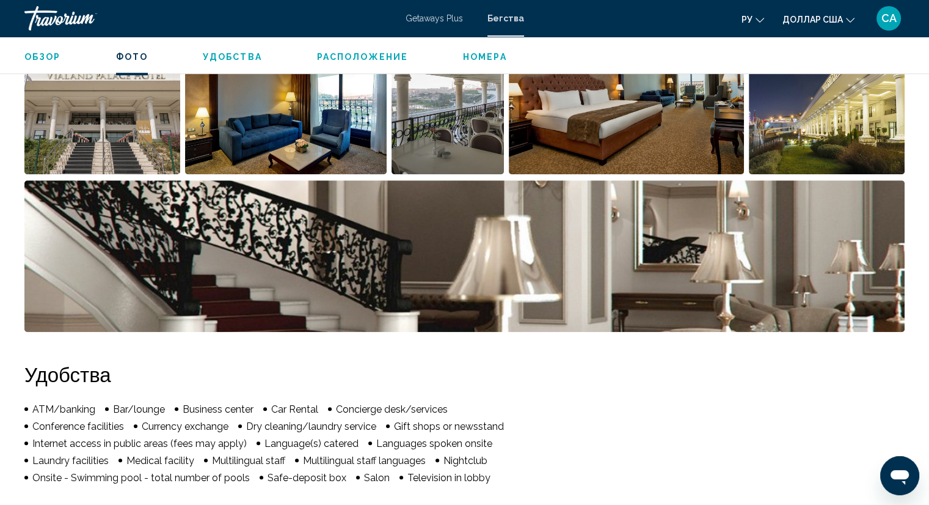
scroll to position [615, 0]
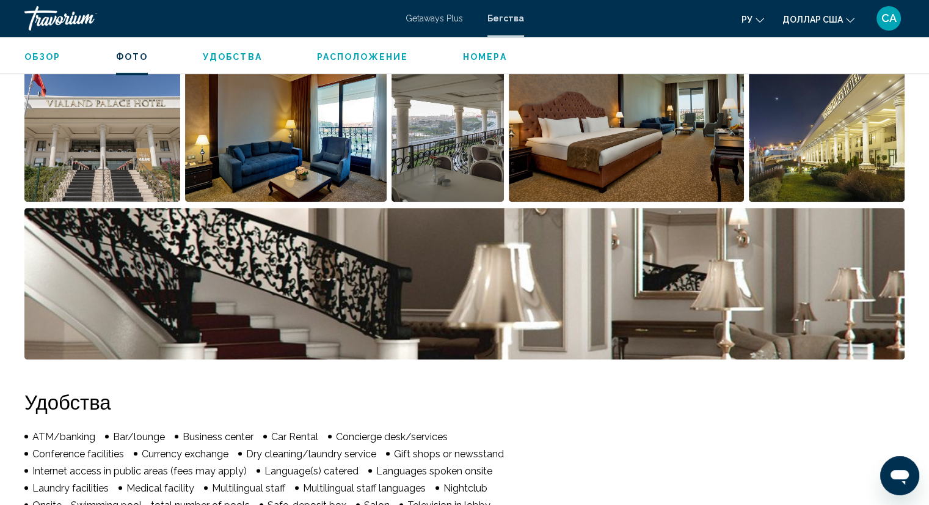
click at [367, 57] on span "Расположение" at bounding box center [362, 57] width 91 height 10
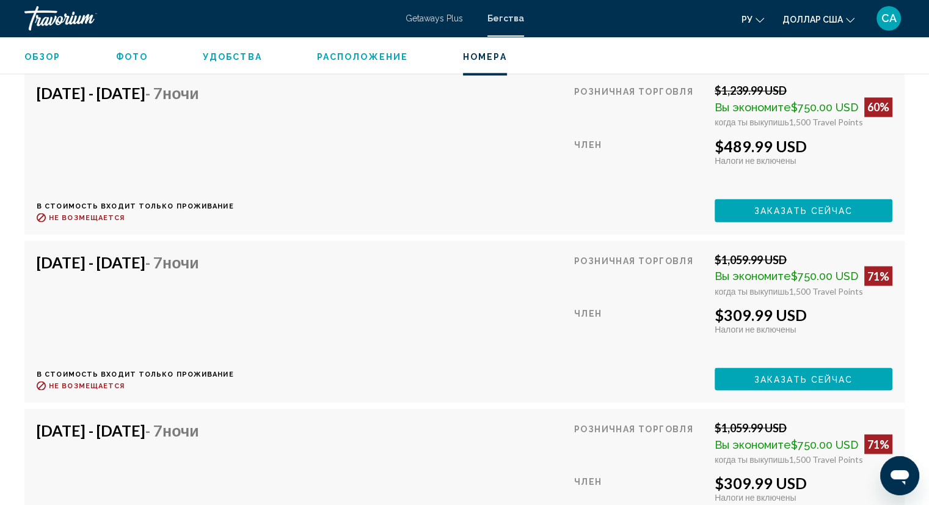
scroll to position [2185, 0]
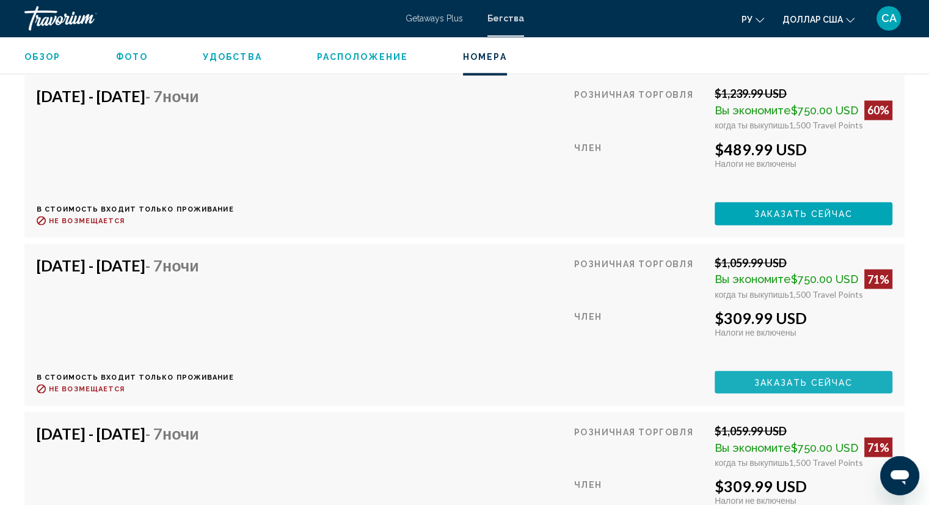
click at [824, 377] on span "Заказать сейчас" at bounding box center [804, 382] width 99 height 10
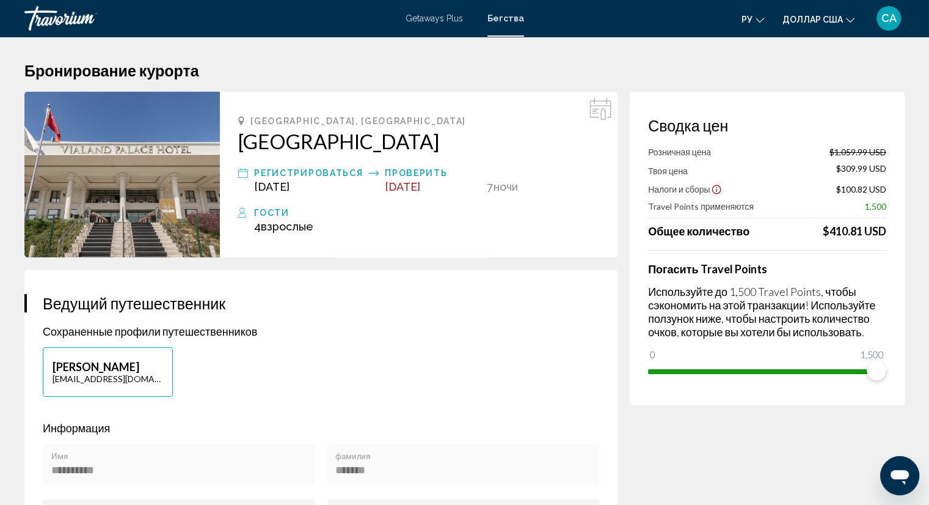
drag, startPoint x: 870, startPoint y: 379, endPoint x: 789, endPoint y: 374, distance: 80.8
click at [789, 374] on div "Погасить Travel Points Используйте до 1,500 Travel Points, чтобы сэкономить на …" at bounding box center [767, 315] width 238 height 131
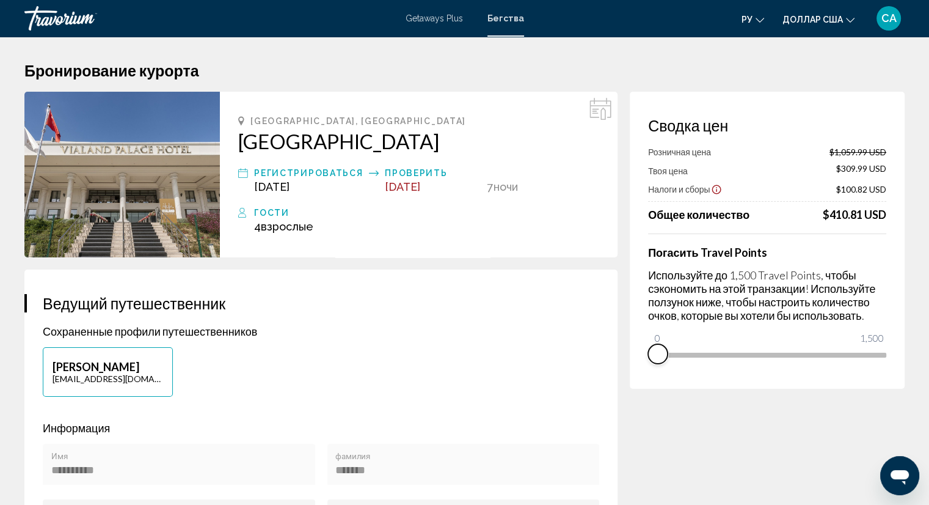
drag, startPoint x: 872, startPoint y: 371, endPoint x: 645, endPoint y: 371, distance: 227.3
click at [645, 371] on div "Сводка цен Розничная цена $1,059.99 USD Твоя цена $309.99 USD Налоги и сборы $1…" at bounding box center [767, 240] width 275 height 297
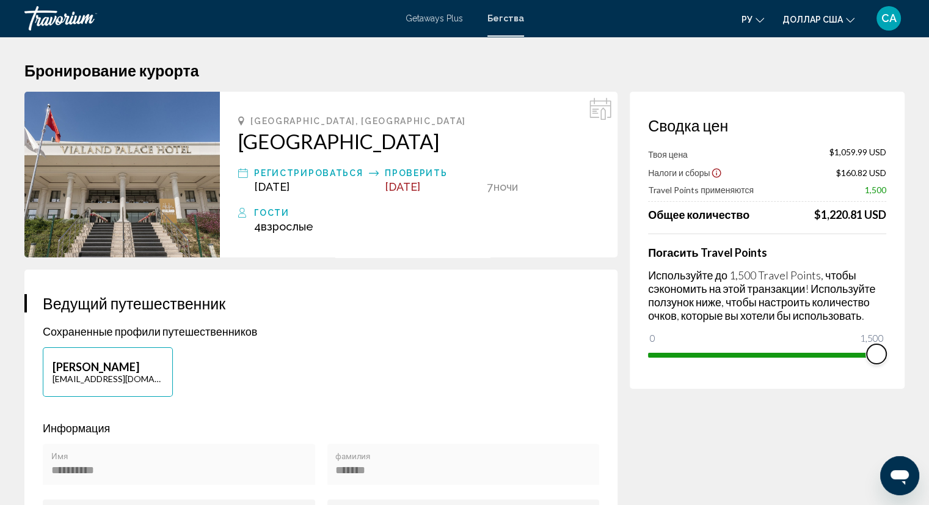
drag, startPoint x: 654, startPoint y: 336, endPoint x: 913, endPoint y: 345, distance: 259.2
